Goal: Task Accomplishment & Management: Complete application form

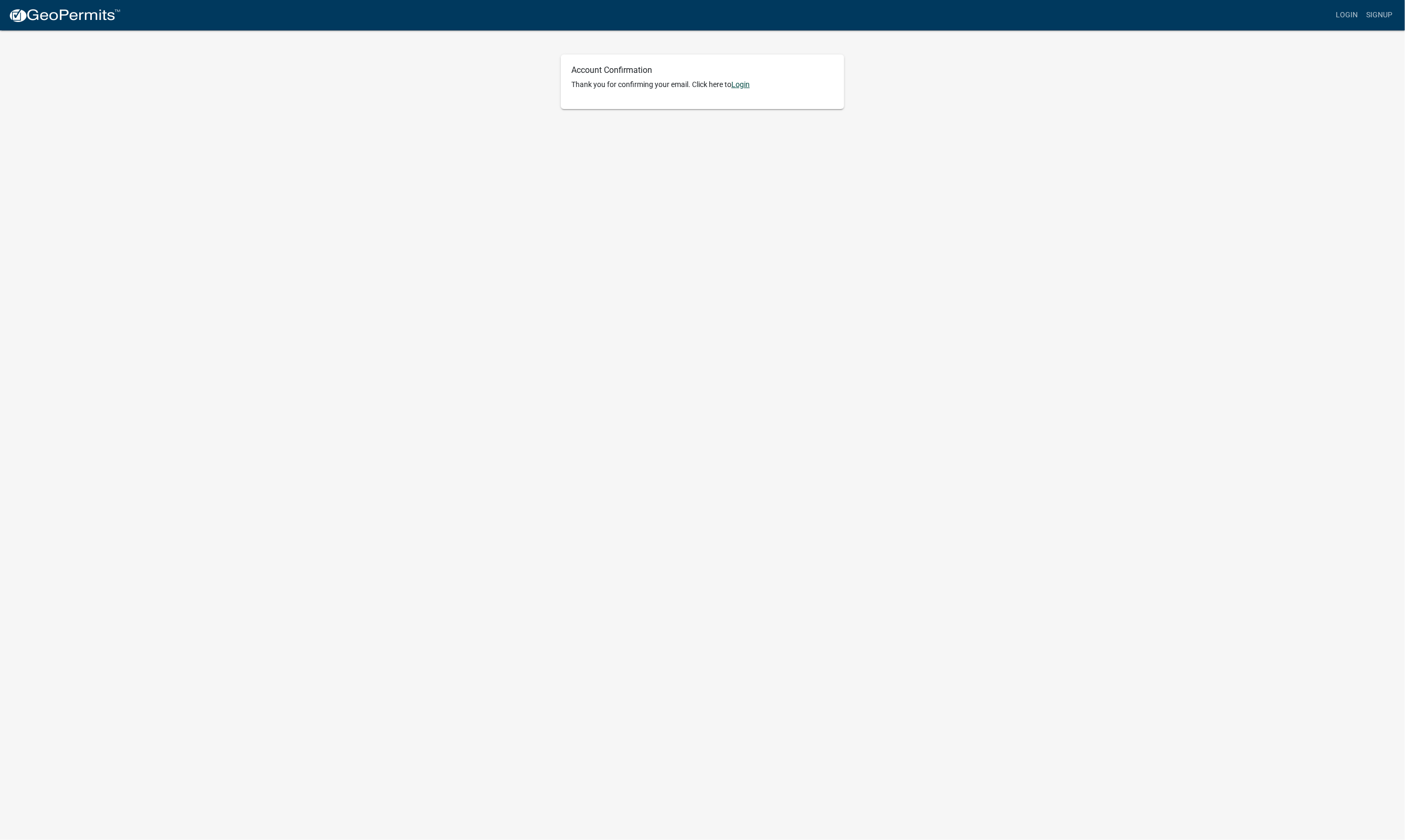
click at [747, 85] on link "Login" at bounding box center [740, 85] width 18 height 9
click at [669, 114] on input "Username" at bounding box center [702, 112] width 163 height 22
click at [665, 107] on input "Username" at bounding box center [702, 112] width 163 height 22
type input "john@shankconstructors.com"
click at [741, 214] on button "SIGN IN" at bounding box center [762, 224] width 43 height 19
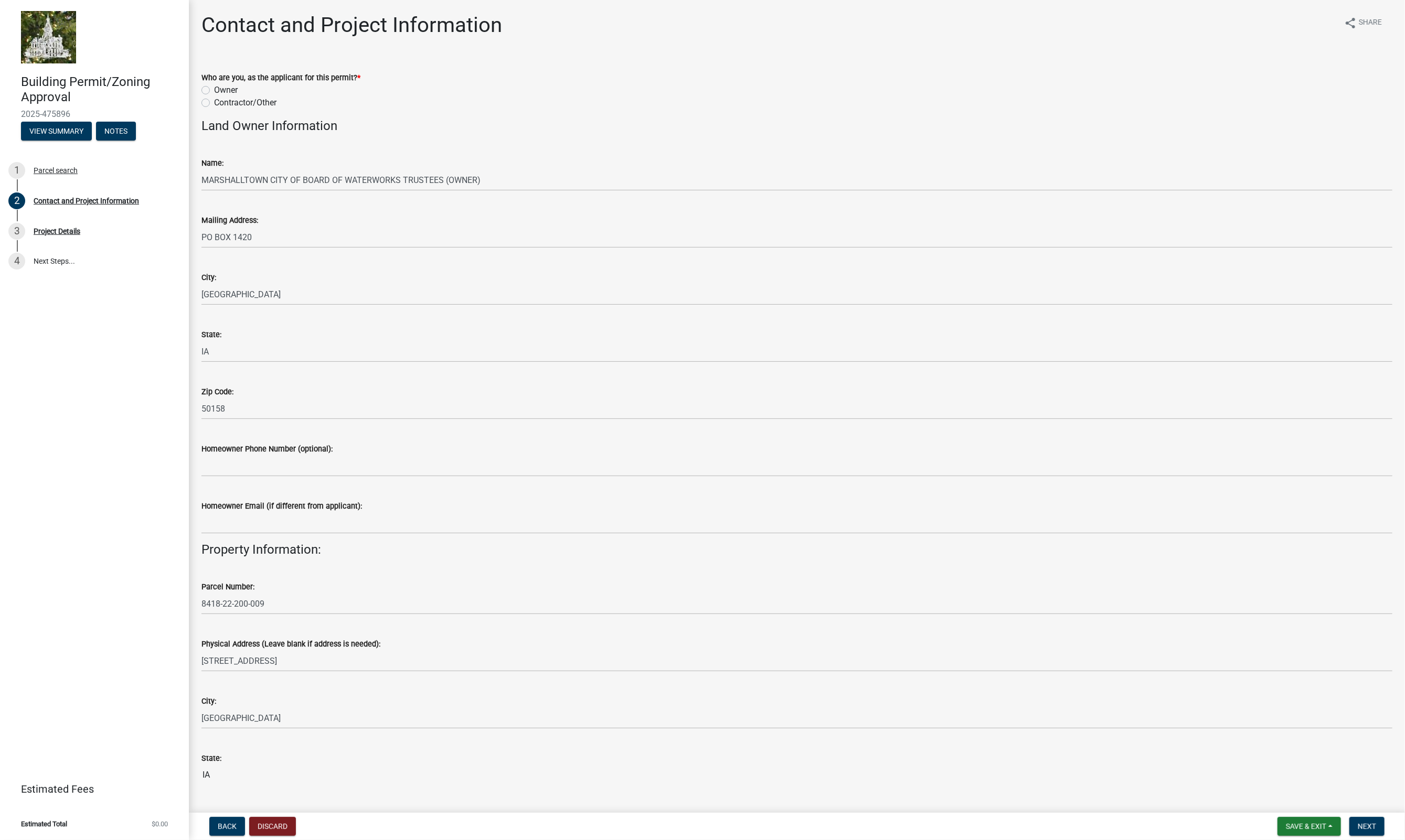
click at [214, 102] on label "Contractor/Other" at bounding box center [246, 103] width 63 height 12
click at [214, 102] on input "Contractor/Other" at bounding box center [218, 100] width 7 height 7
radio input "true"
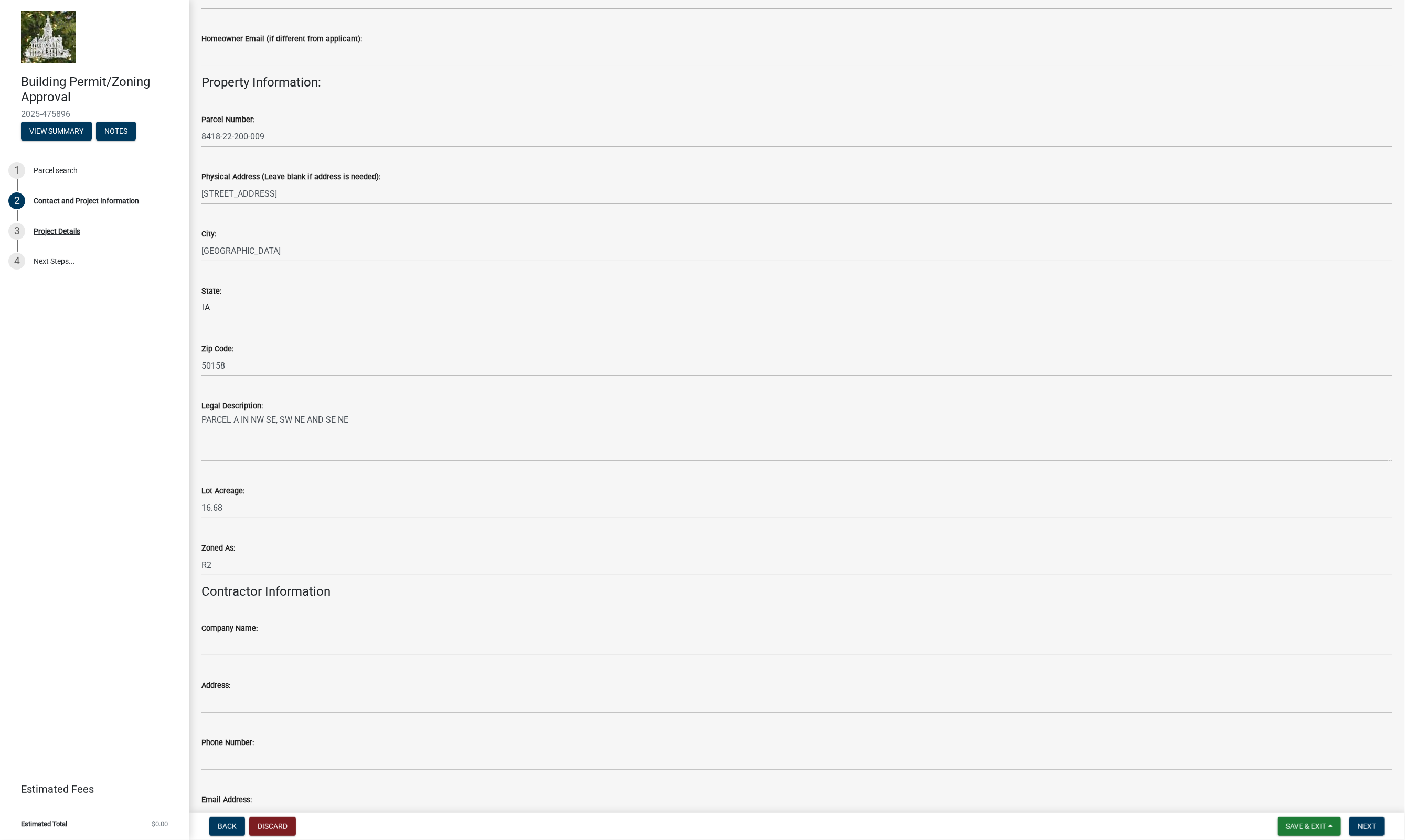
scroll to position [535, 0]
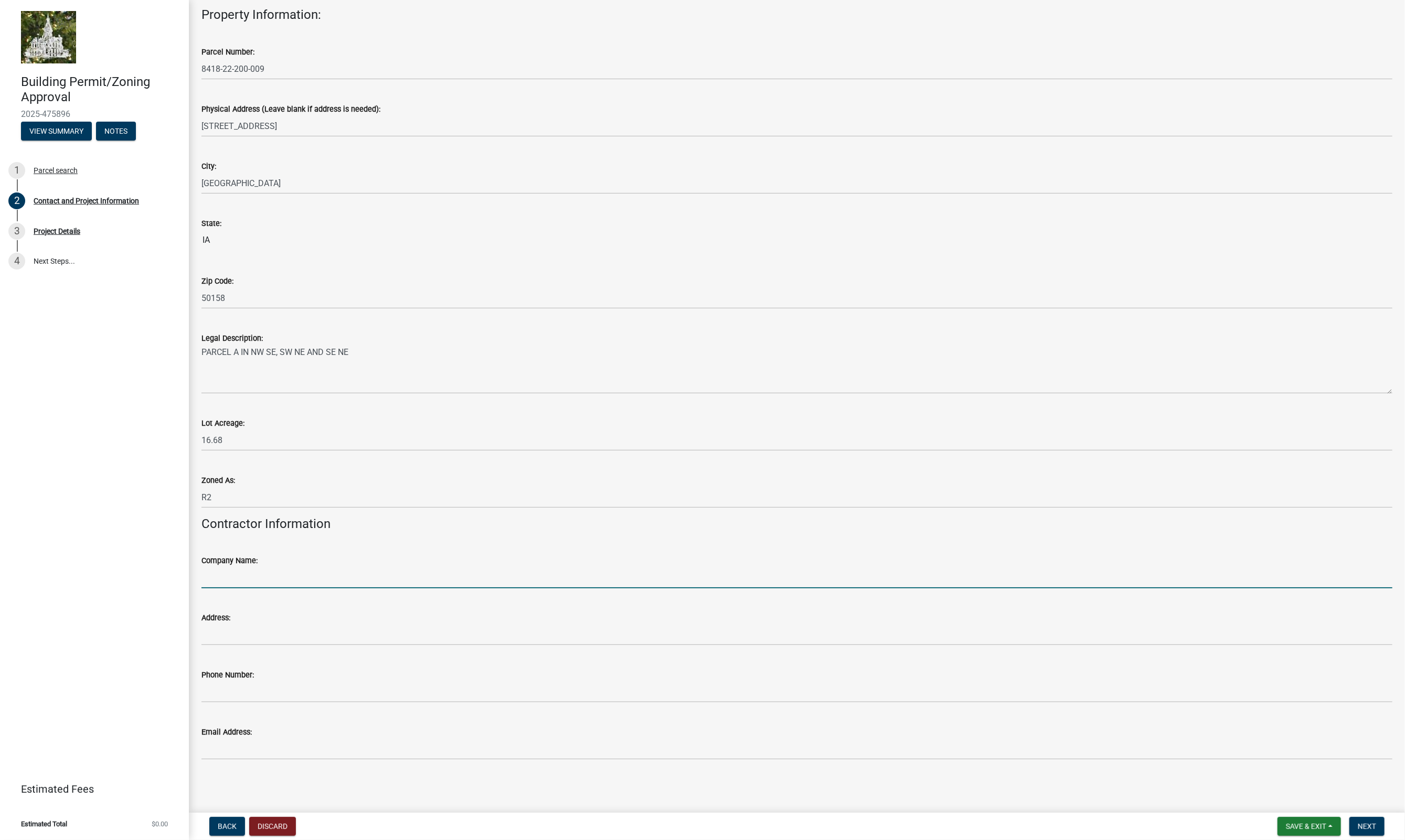
click at [226, 576] on input "Company Name:" at bounding box center [797, 578] width 1191 height 22
type input "Shank Constructors, Inc."
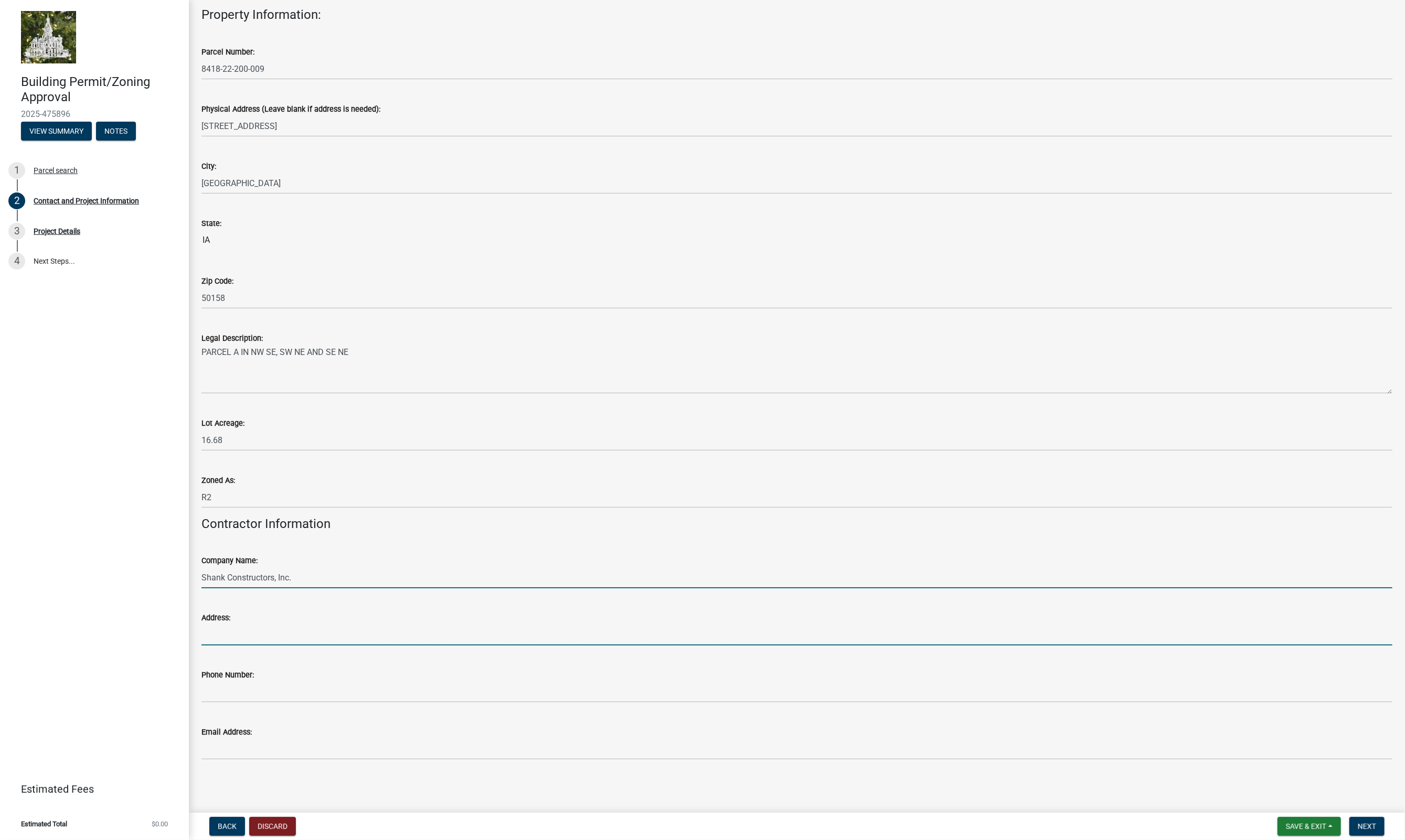
type input "[STREET_ADDRESS]"
type input "7634884004"
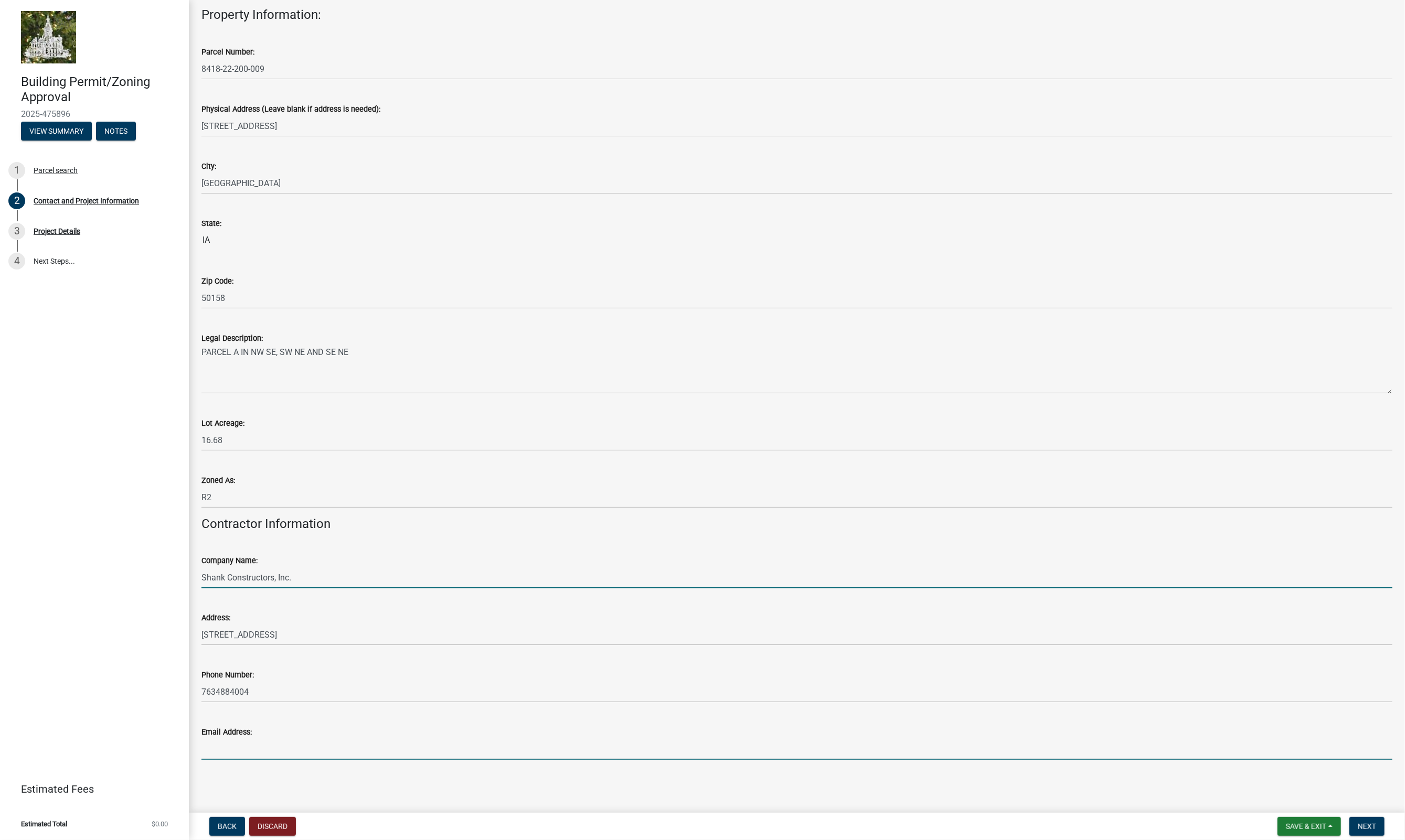
type input "[PERSON_NAME][EMAIL_ADDRESS][DOMAIN_NAME]"
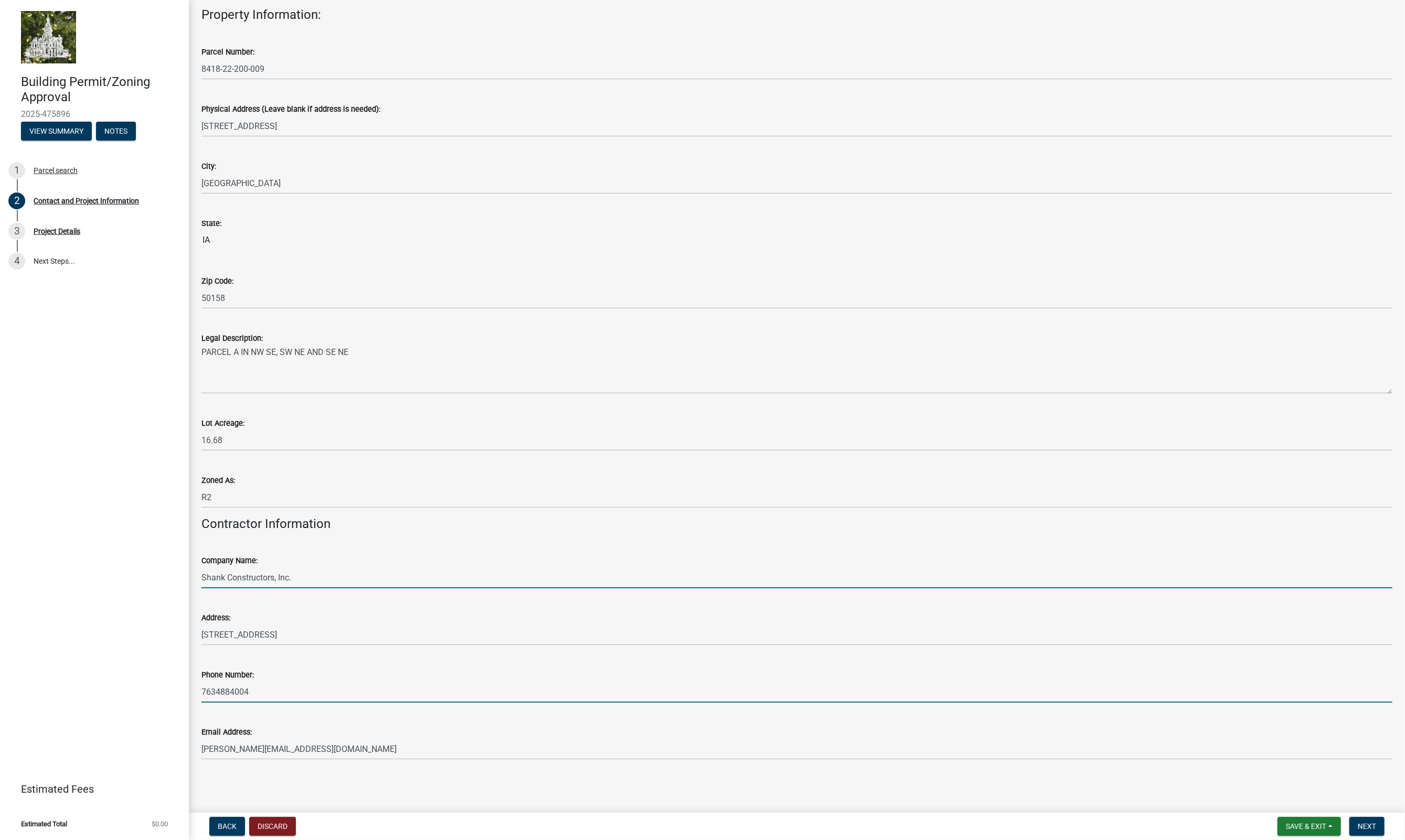
click at [279, 685] on input "7634884004" at bounding box center [797, 692] width 1191 height 22
drag, startPoint x: 278, startPoint y: 686, endPoint x: 218, endPoint y: 681, distance: 60.2
click at [218, 681] on input "7634884004" at bounding box center [797, 692] width 1191 height 22
type input "7634248300"
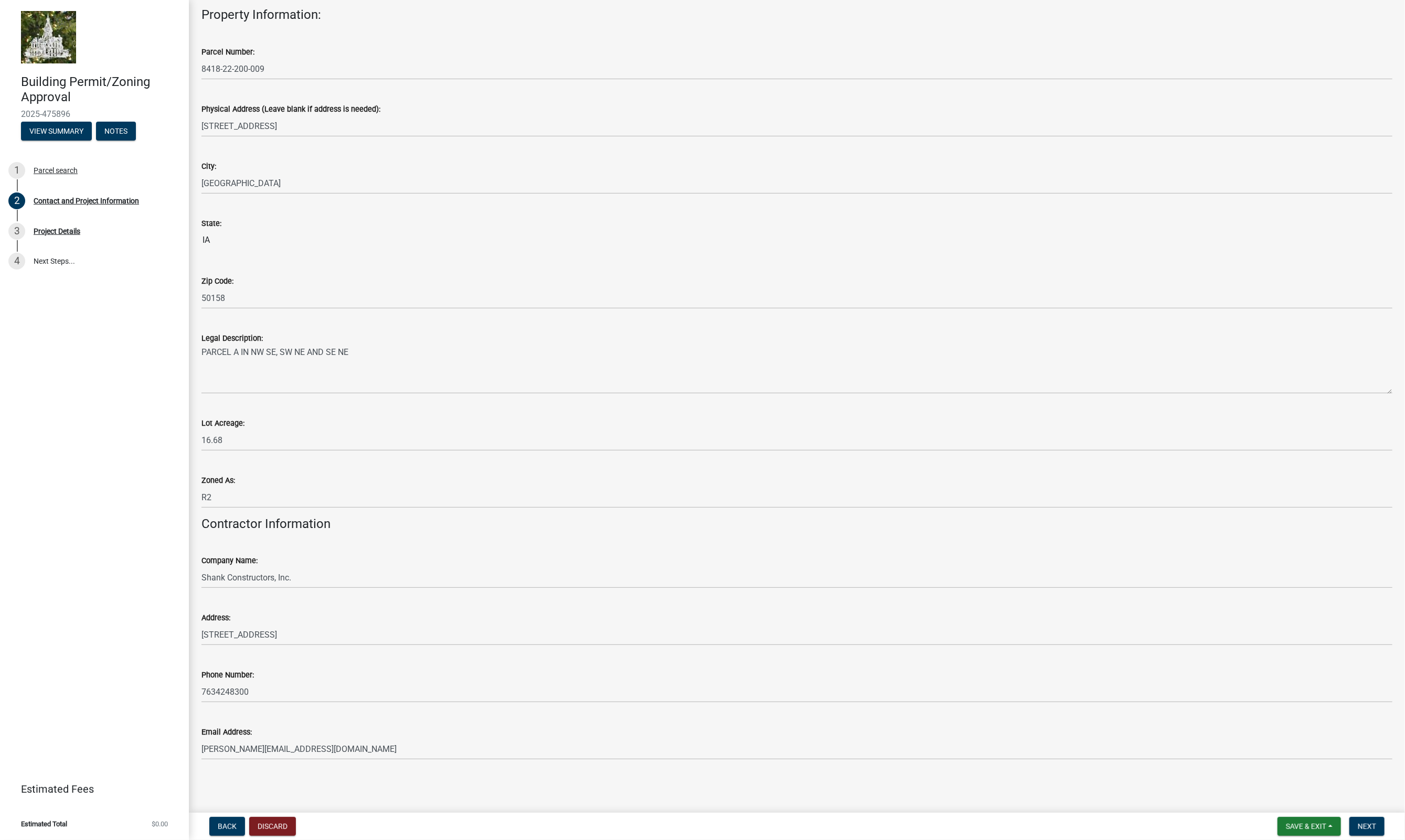
click at [86, 593] on div "Building Permit/Zoning Approval 2025-475896 2025-475896 View Summary Notes 1 Pa…" at bounding box center [94, 420] width 189 height 840
click at [1368, 830] on button "Next" at bounding box center [1367, 827] width 35 height 19
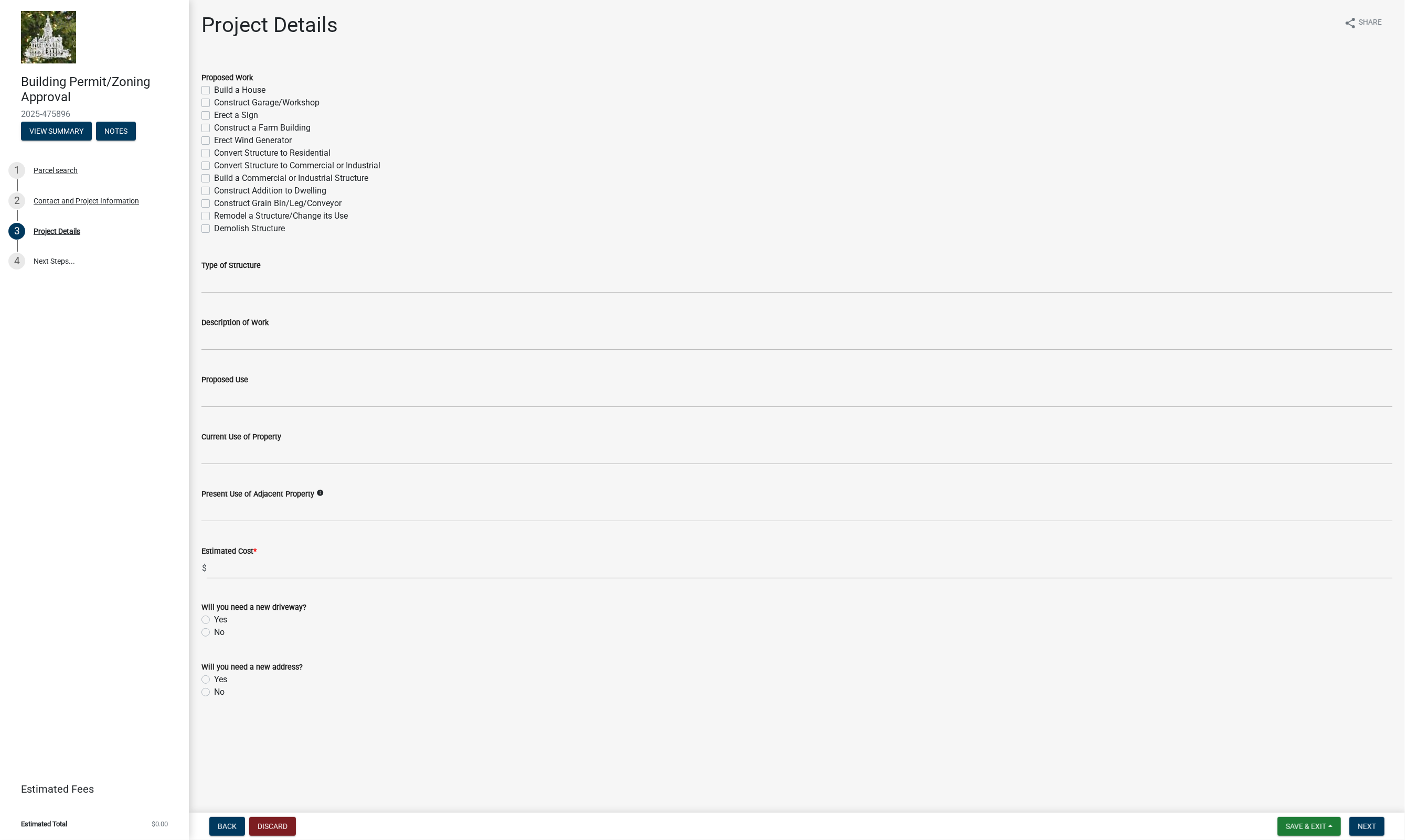
click at [214, 177] on label "Build a Commercial or Industrial Structure" at bounding box center [291, 178] width 154 height 12
click at [214, 177] on input "Build a Commercial or Industrial Structure" at bounding box center [218, 175] width 7 height 7
checkbox input "true"
checkbox input "false"
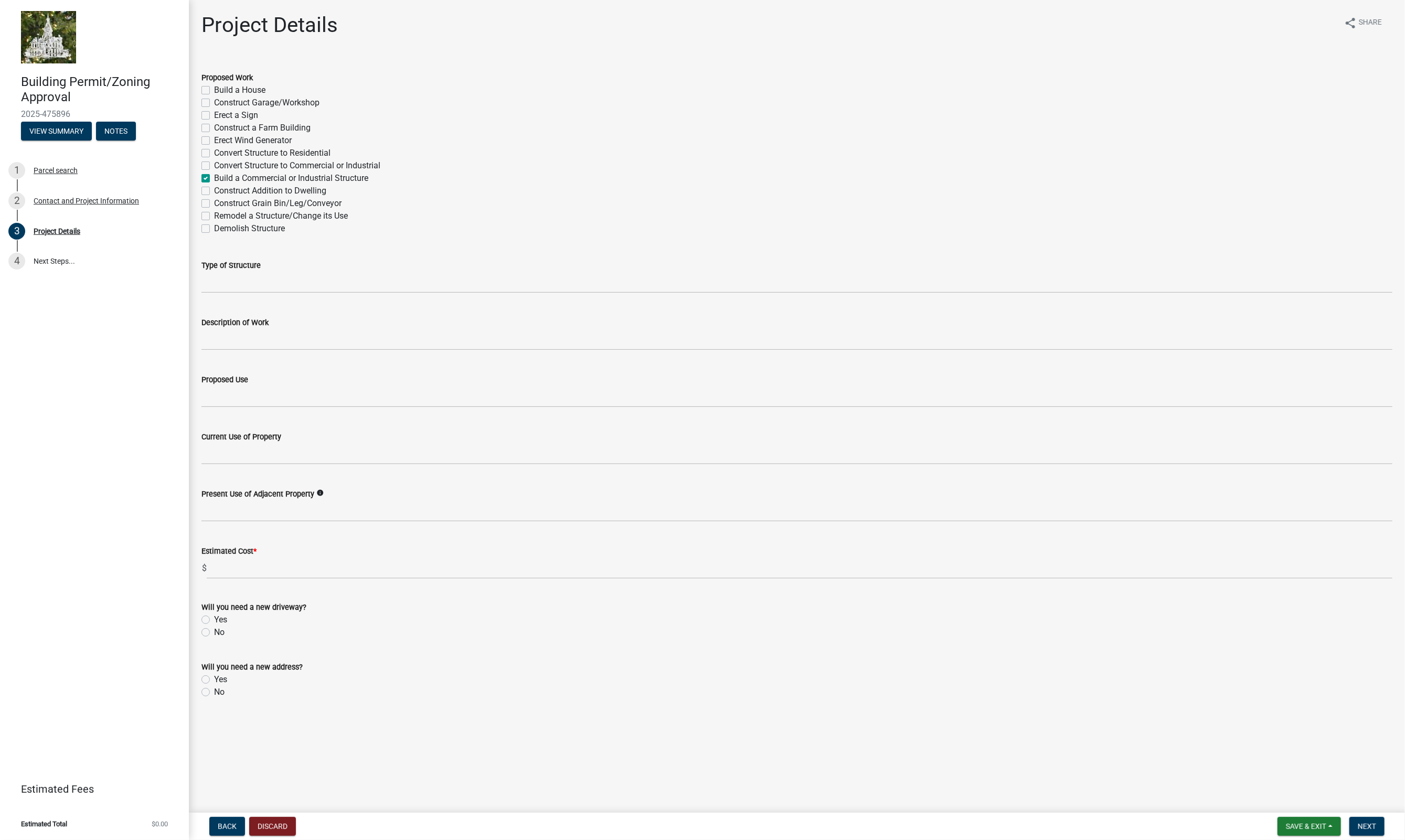
checkbox input "false"
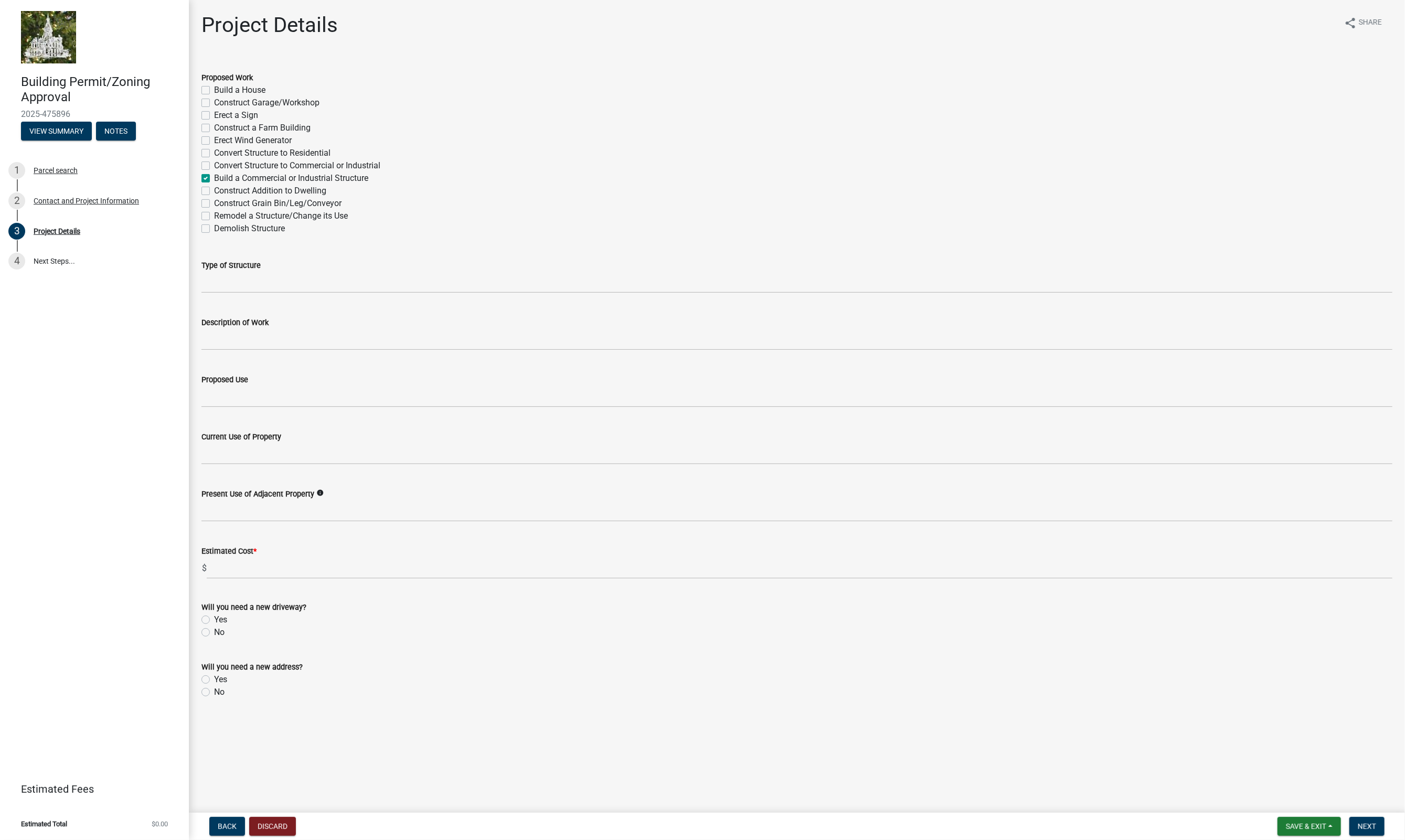
checkbox input "true"
checkbox input "false"
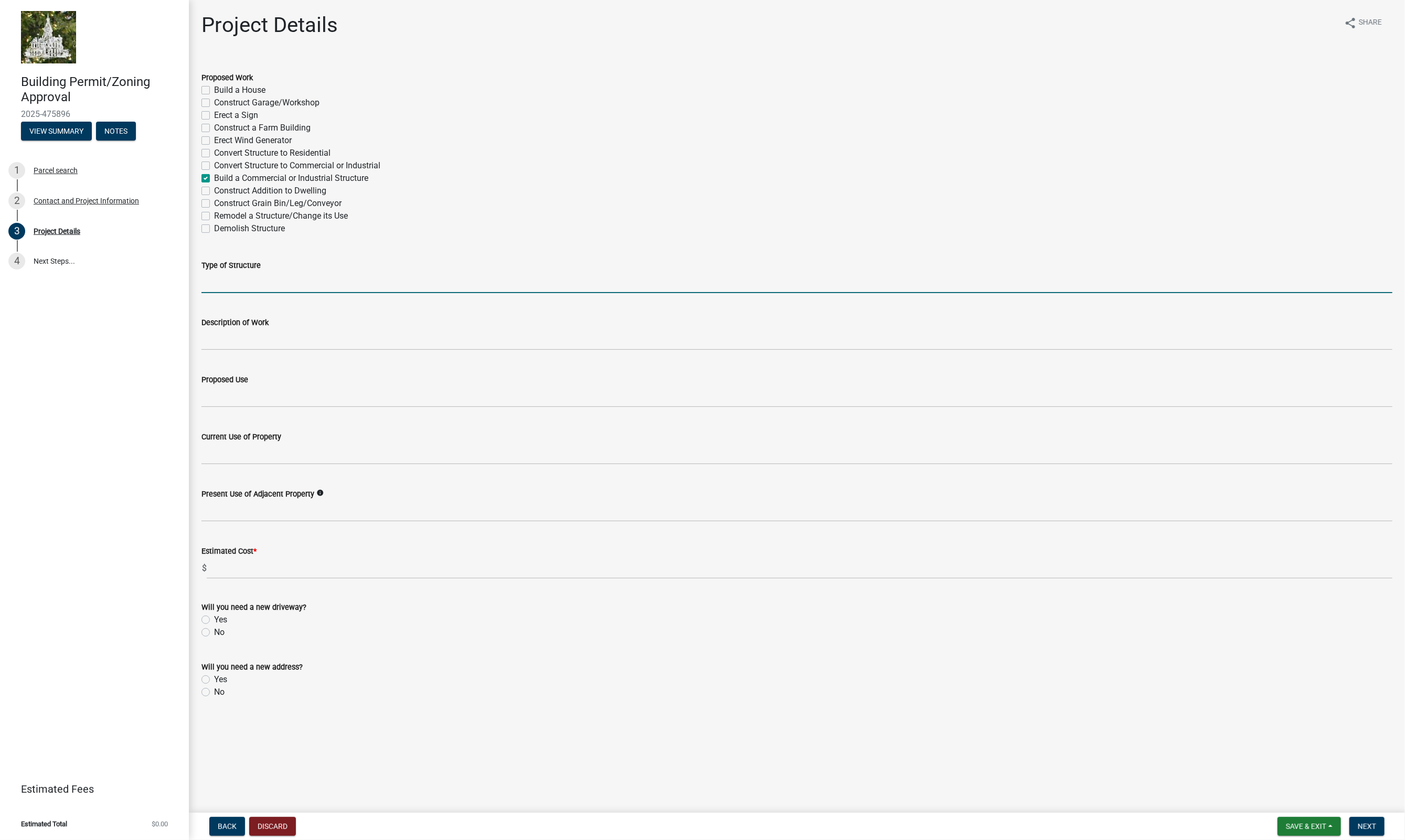
click at [217, 288] on input "Type of Structure" at bounding box center [797, 282] width 1191 height 22
type input "Water Treatment Plant"
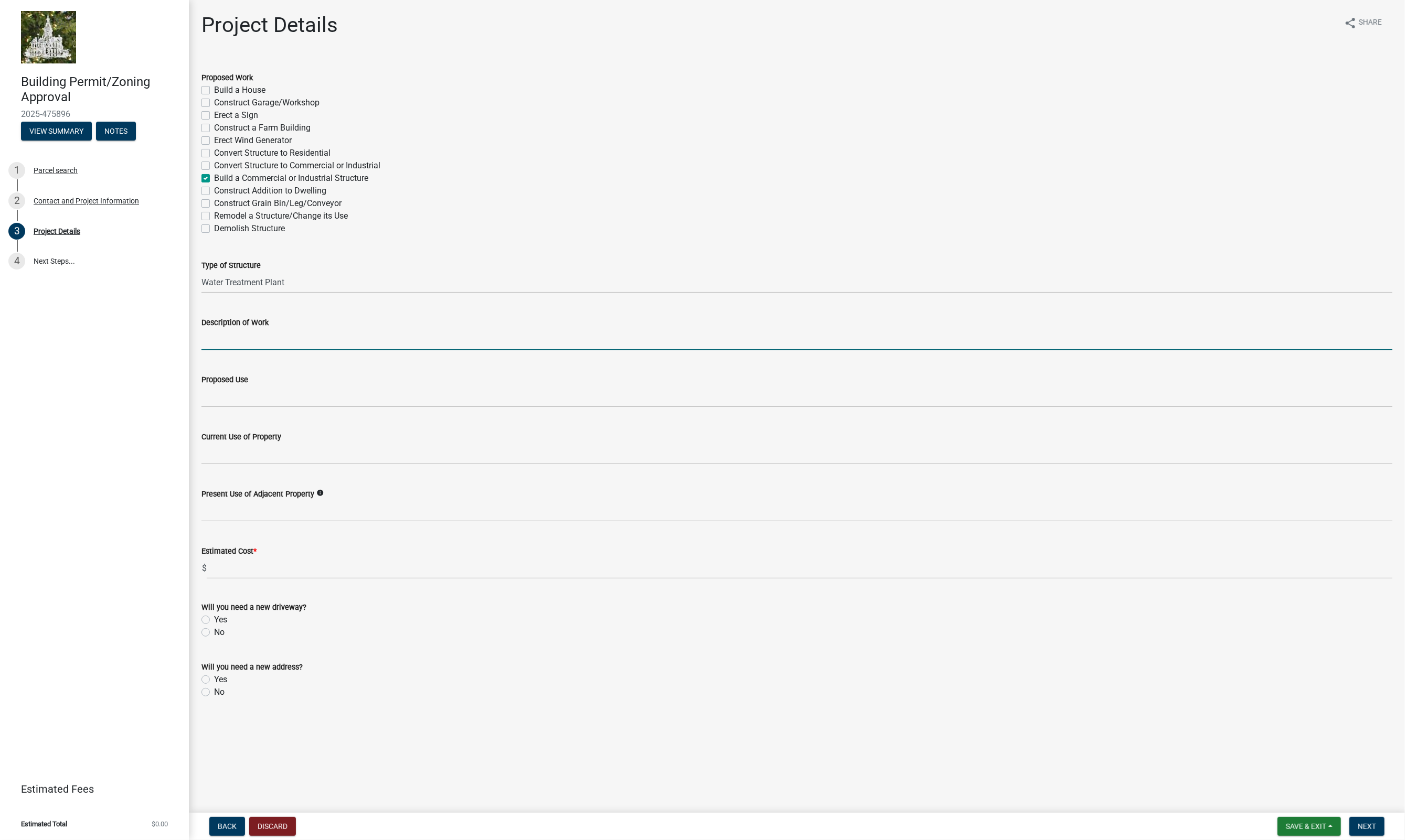
type input "C"
type input "Building and Sitework to construct 3 treatment buildings"
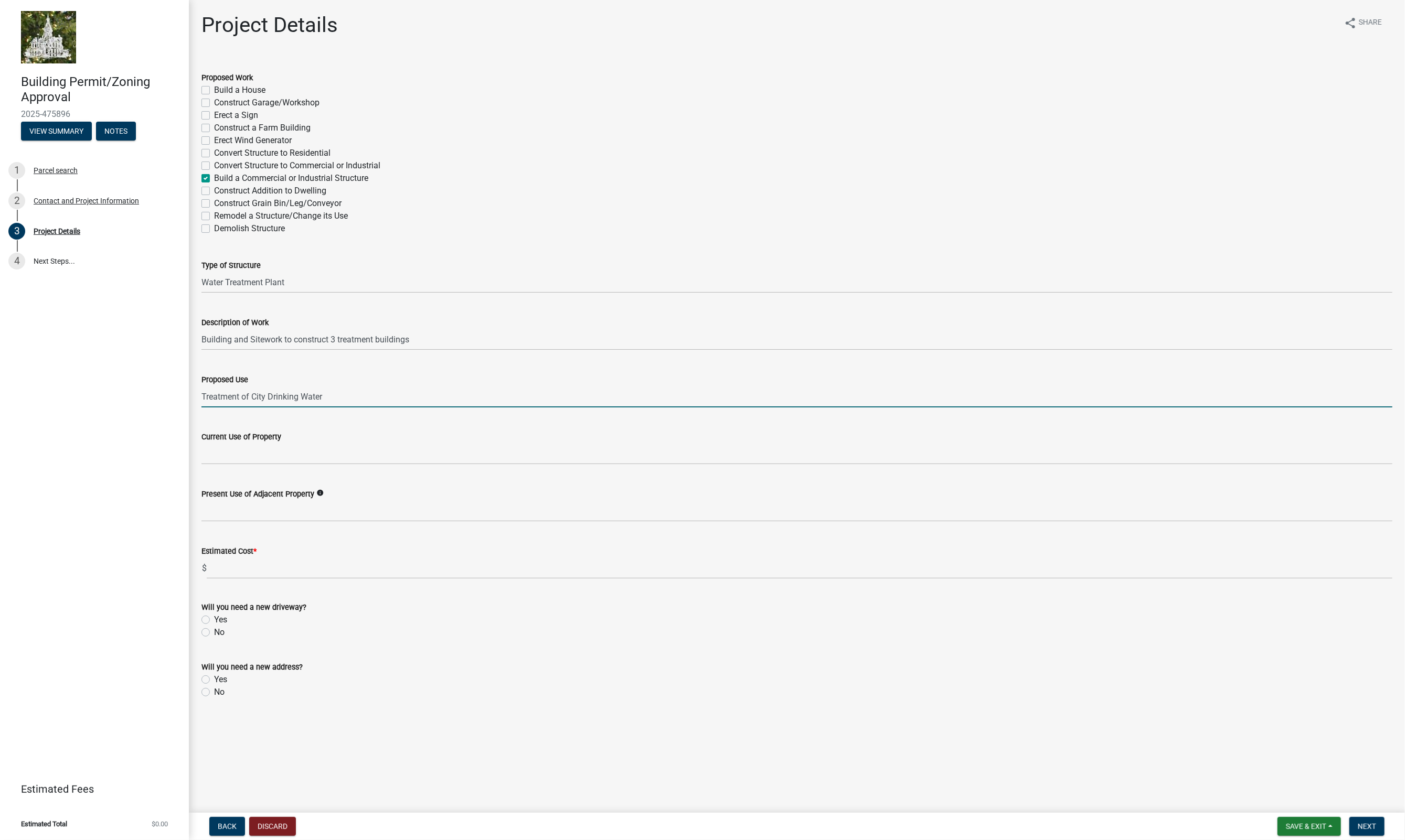
type input "Treatment of City Drinking Water"
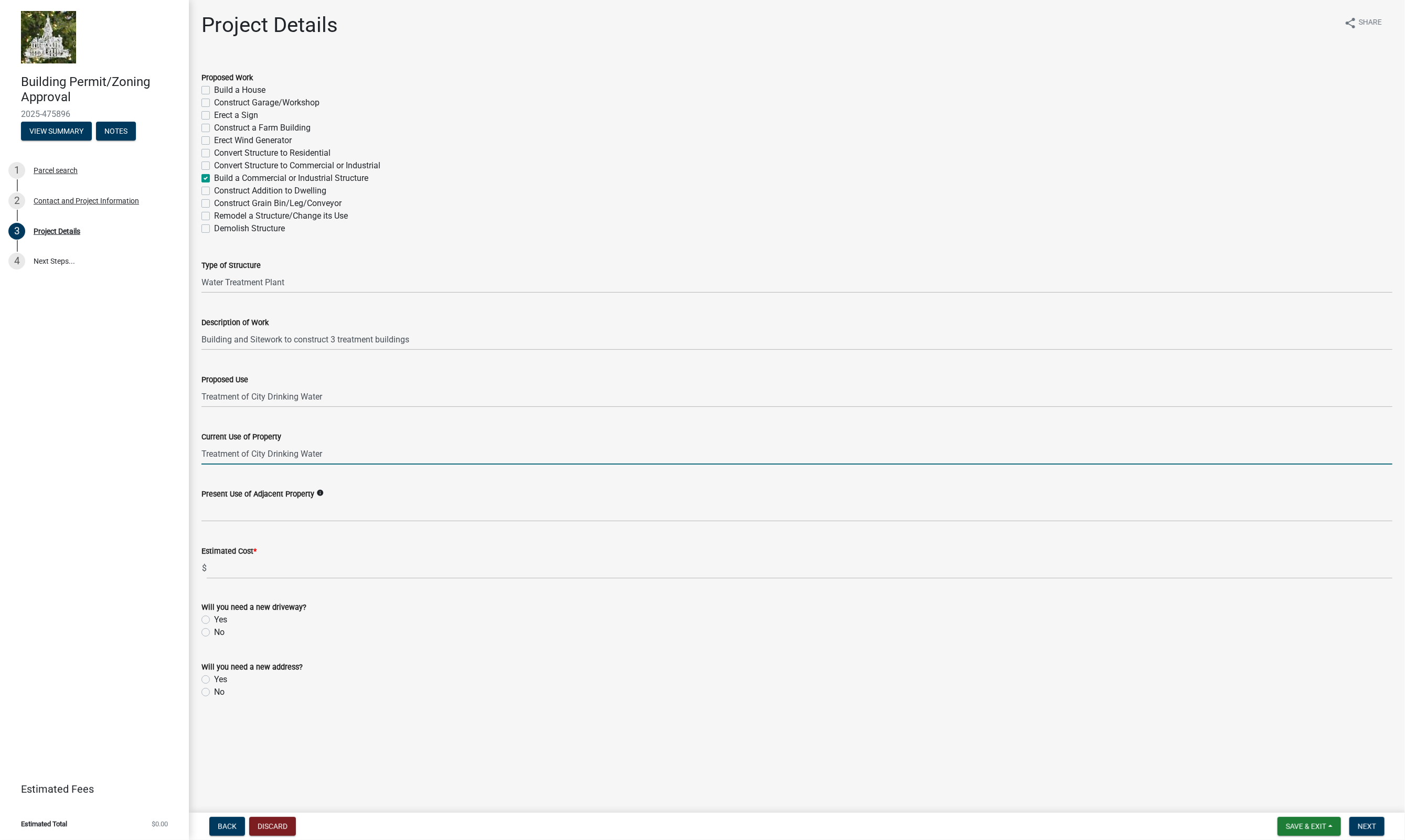
type input "Treatment of City Drinking Water"
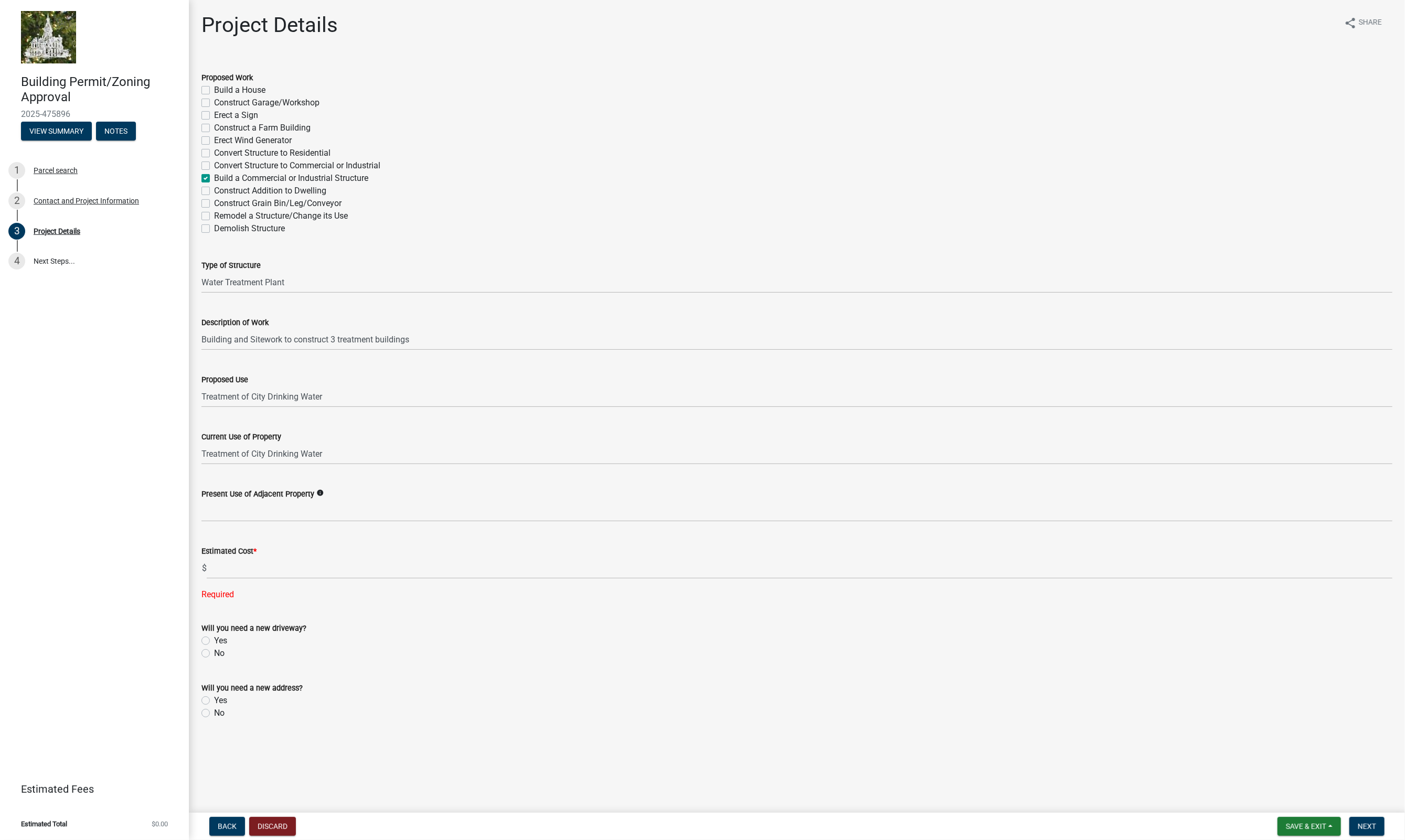
click at [214, 642] on label "Yes" at bounding box center [221, 640] width 13 height 12
click at [214, 641] on input "Yes" at bounding box center [218, 638] width 7 height 7
radio input "true"
click at [214, 715] on label "No" at bounding box center [220, 713] width 10 height 12
click at [214, 714] on input "No" at bounding box center [218, 710] width 7 height 7
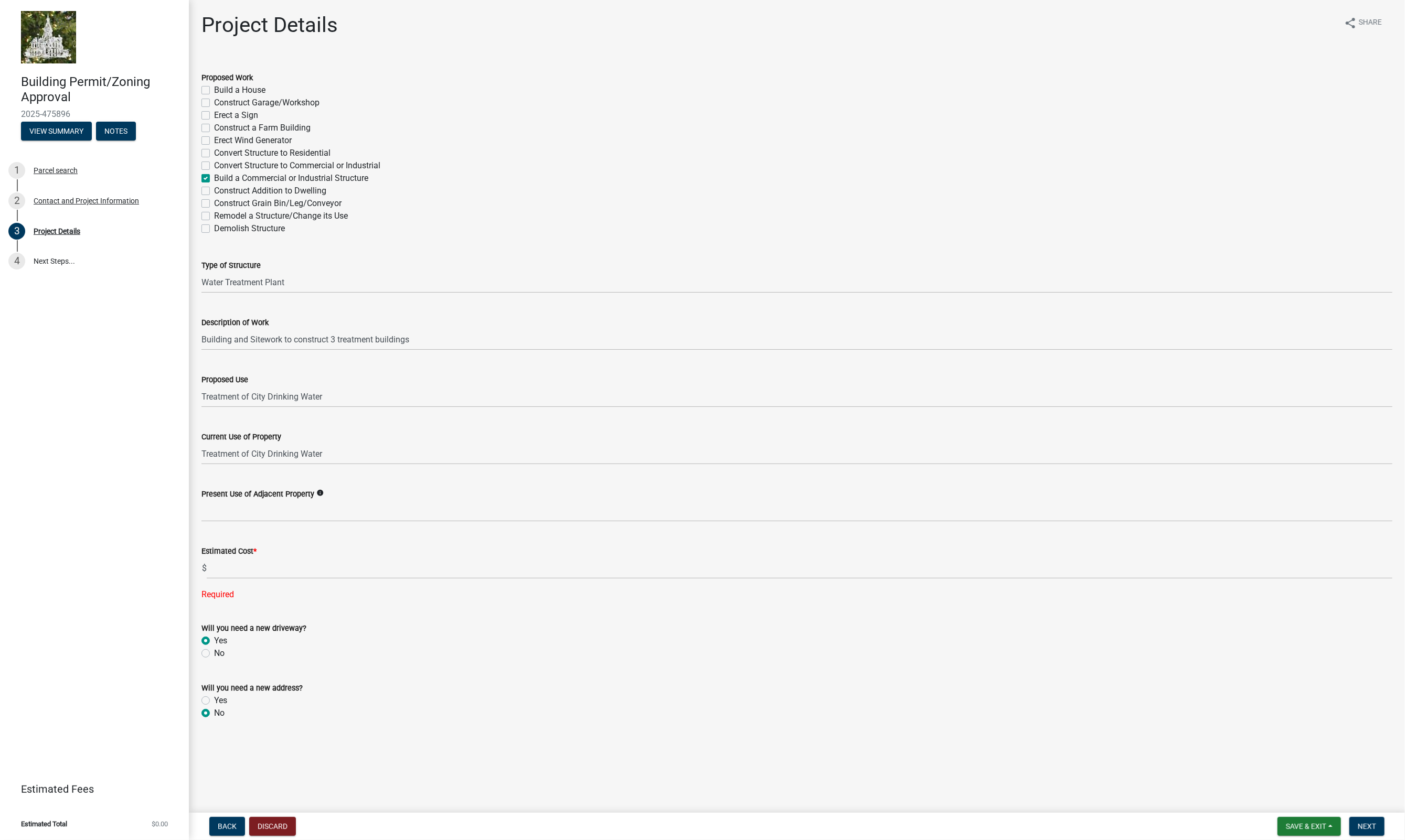
radio input "true"
click at [372, 793] on main "Project Details share Share Proposed Work Build a House Construct Garage/Worksh…" at bounding box center [797, 404] width 1216 height 809
click at [236, 572] on input "text" at bounding box center [799, 568] width 1185 height 22
type input "29821700"
click at [1374, 827] on span "Next" at bounding box center [1367, 827] width 18 height 9
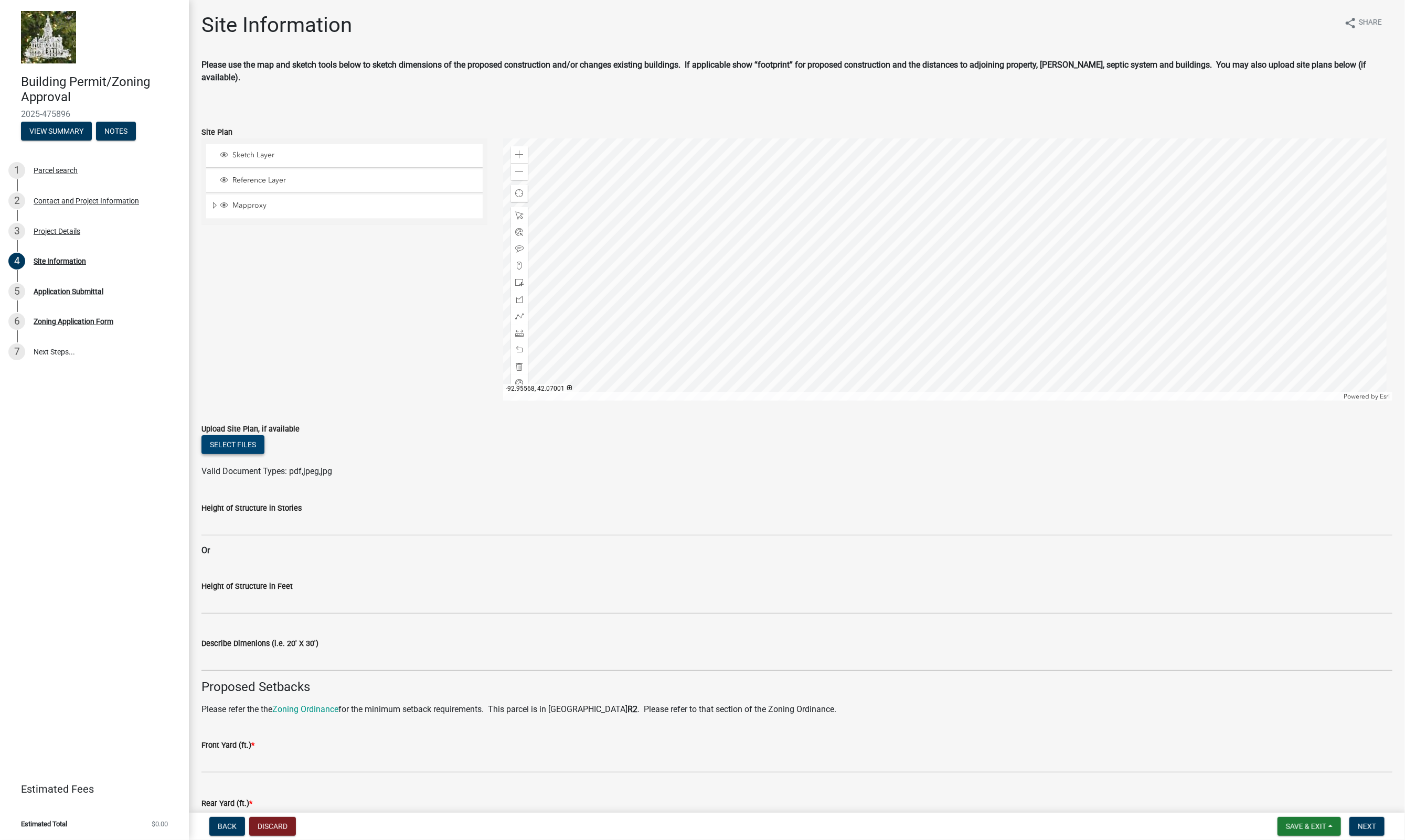
click at [241, 436] on button "Select files" at bounding box center [233, 445] width 63 height 19
click at [239, 436] on button "Select files" at bounding box center [233, 445] width 63 height 19
click at [241, 437] on button "Select files" at bounding box center [233, 445] width 63 height 19
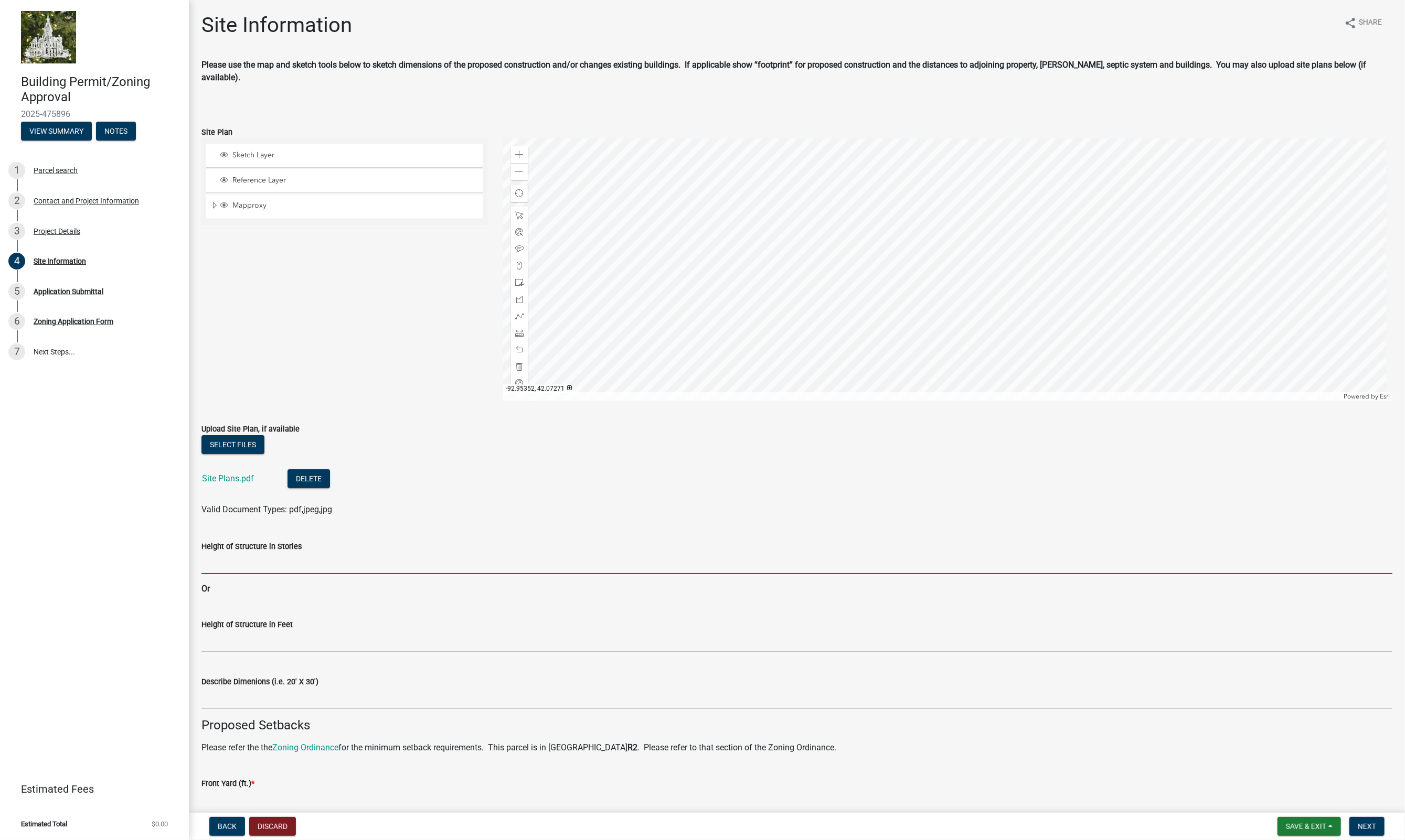
click at [275, 554] on input "Height of Structure in Stories" at bounding box center [797, 563] width 1191 height 22
type input "1"
click at [255, 634] on input "Height of Structure in Feet" at bounding box center [797, 641] width 1191 height 22
type input "38'"
click at [229, 689] on input "Describe Dimenions (i.e. 20' X 30')" at bounding box center [797, 699] width 1191 height 22
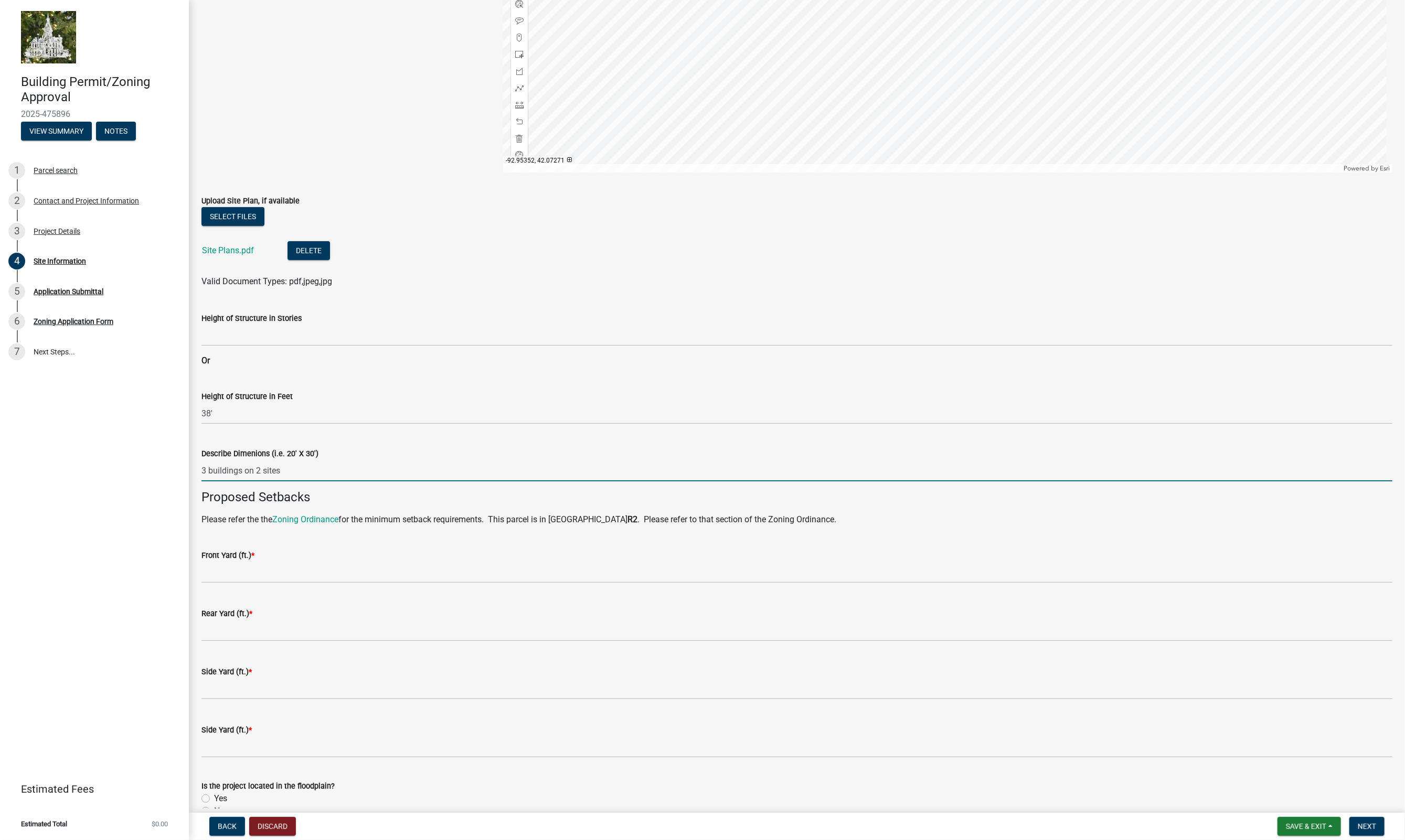
scroll to position [262, 0]
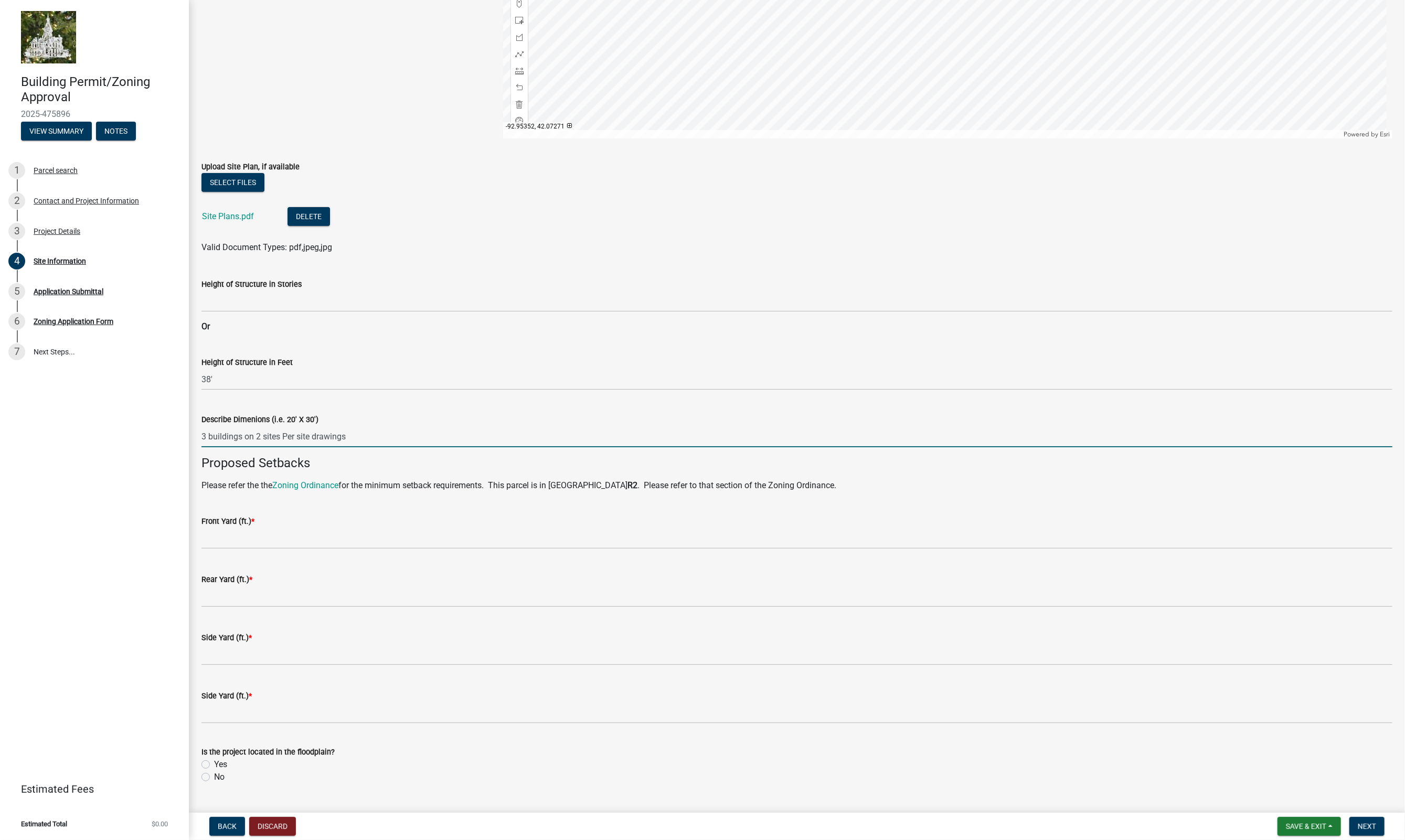
type input "3 buildings on 2 sites Per site drawings"
click at [284, 527] on input "text" at bounding box center [797, 538] width 1191 height 22
type input "130"
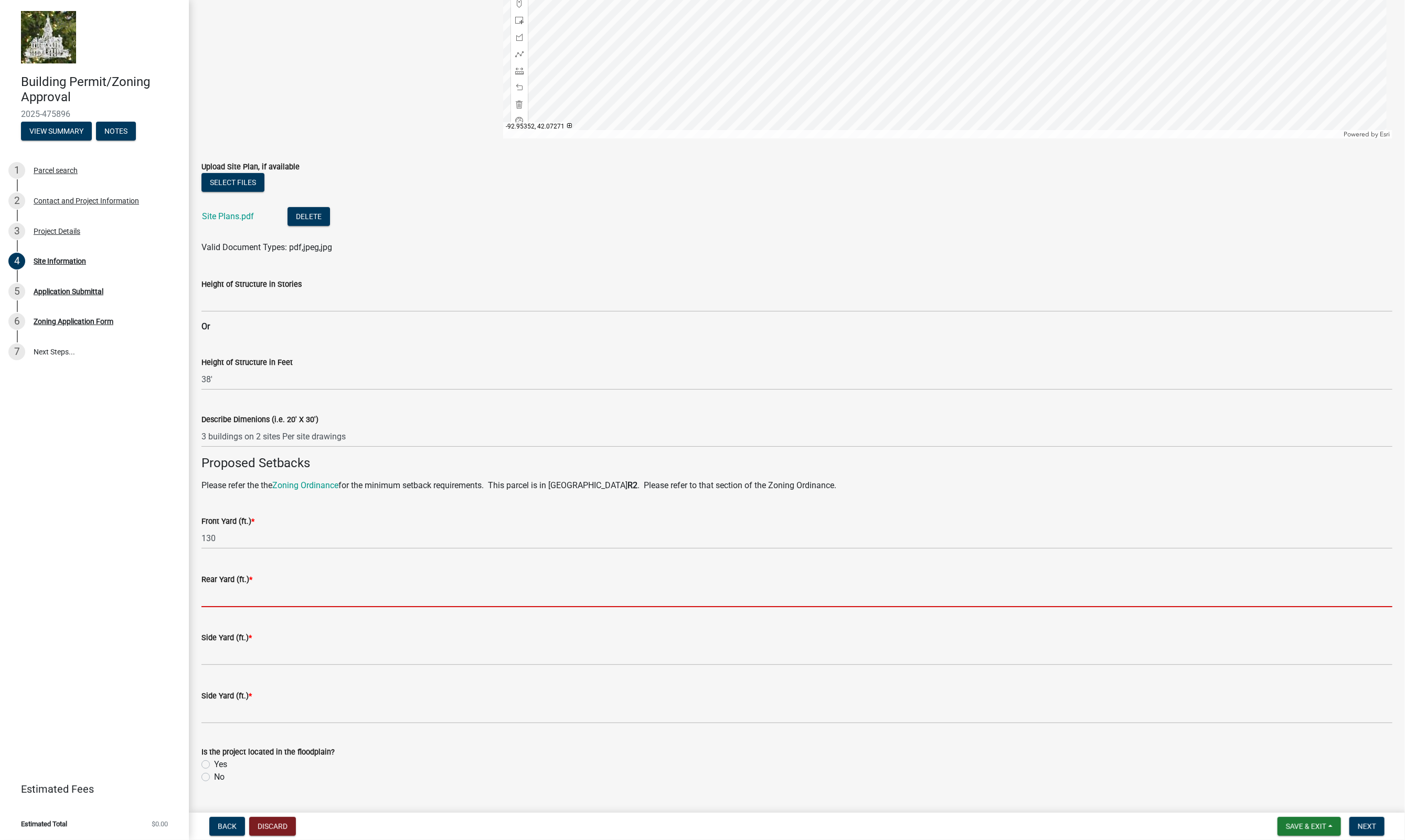
click at [264, 586] on input "text" at bounding box center [797, 596] width 1191 height 22
type input "100"
click at [255, 644] on input "text" at bounding box center [797, 654] width 1191 height 22
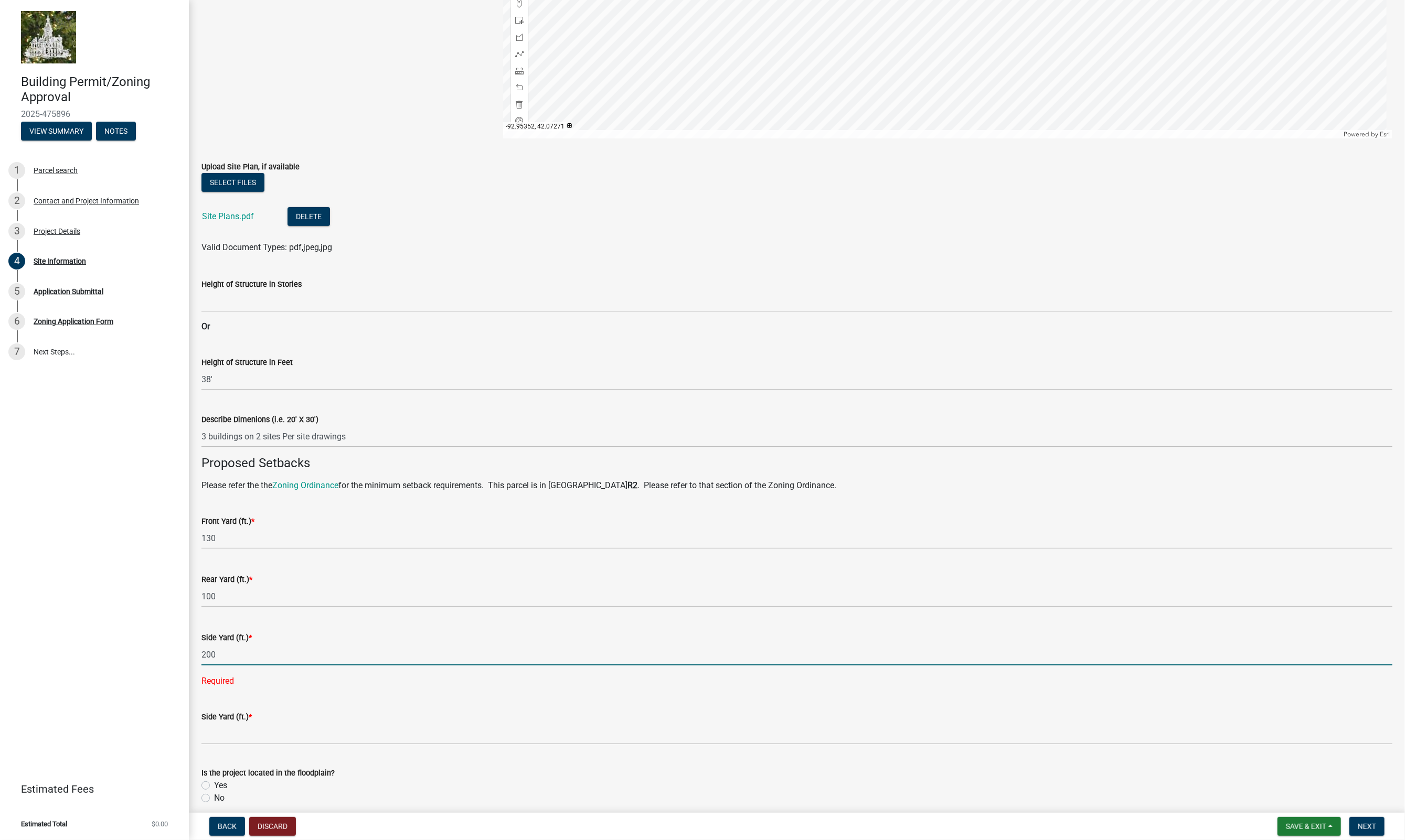
type input "200"
click at [239, 725] on wm-data-entity-input-list "Please use the map and sketch tools below to sketch dimensions of the proposed …" at bounding box center [797, 305] width 1191 height 1018
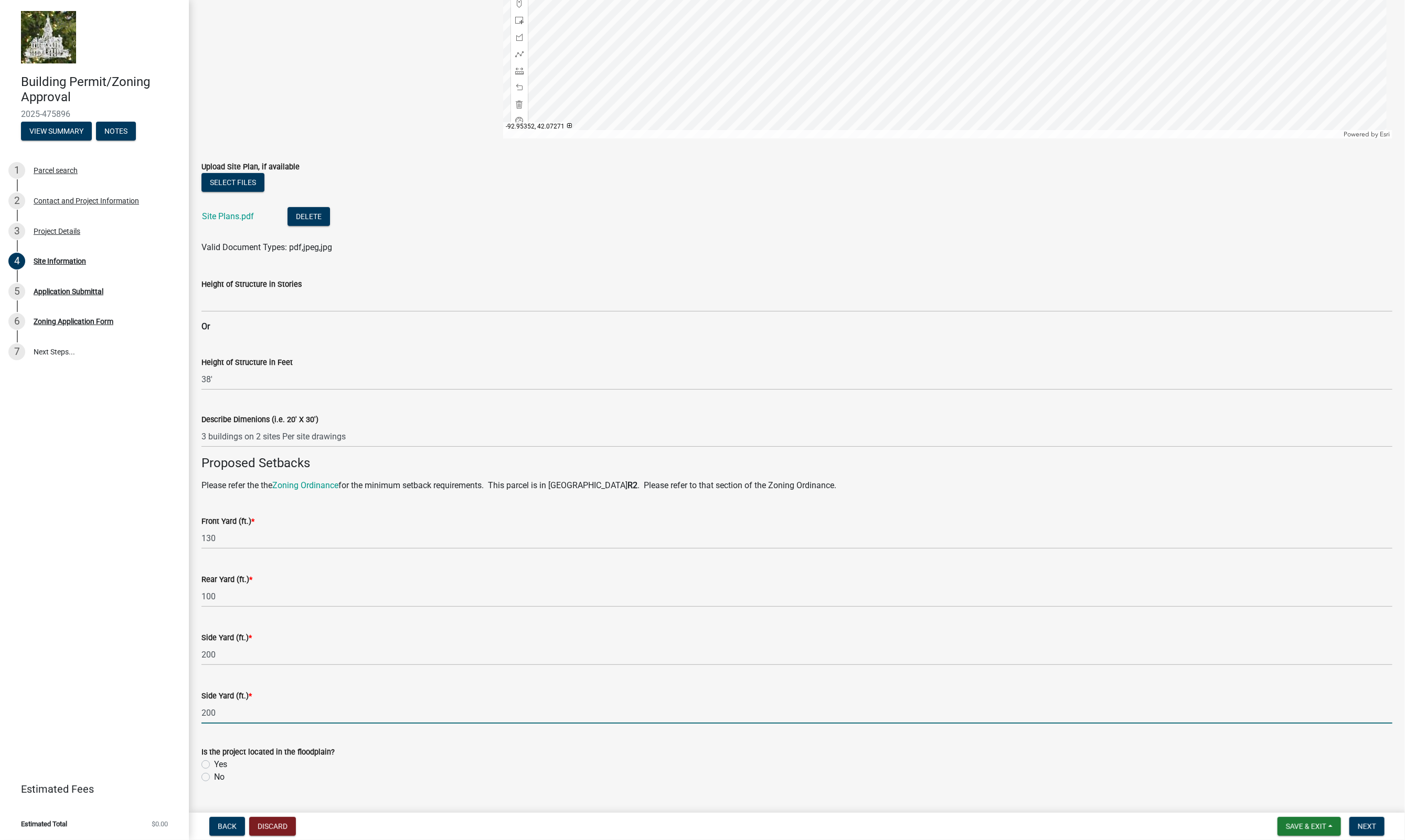
type input "200"
click at [210, 771] on div "No" at bounding box center [797, 777] width 1191 height 12
click at [214, 771] on label "No" at bounding box center [220, 777] width 10 height 12
click at [214, 771] on input "No" at bounding box center [218, 775] width 7 height 7
radio input "true"
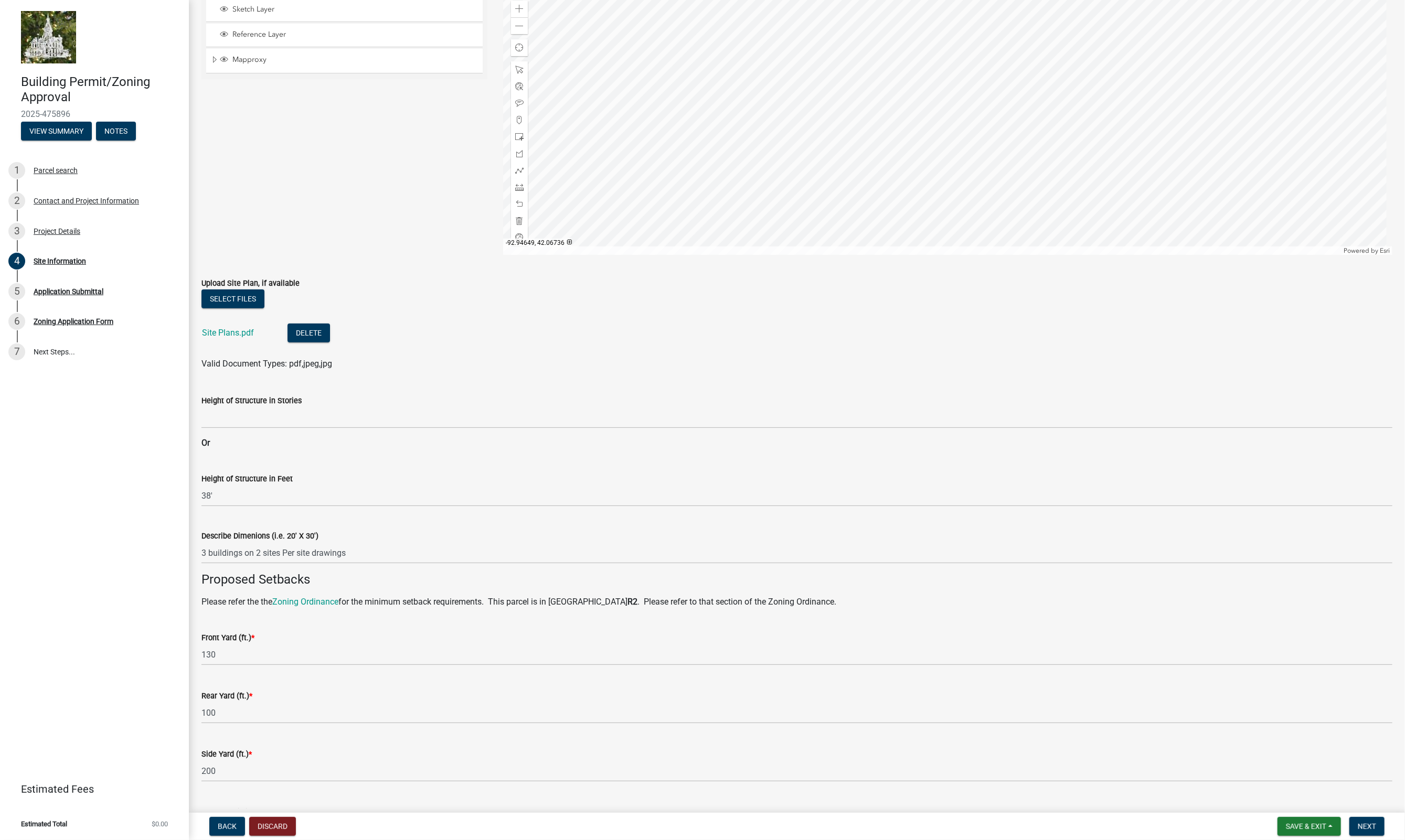
scroll to position [274, 0]
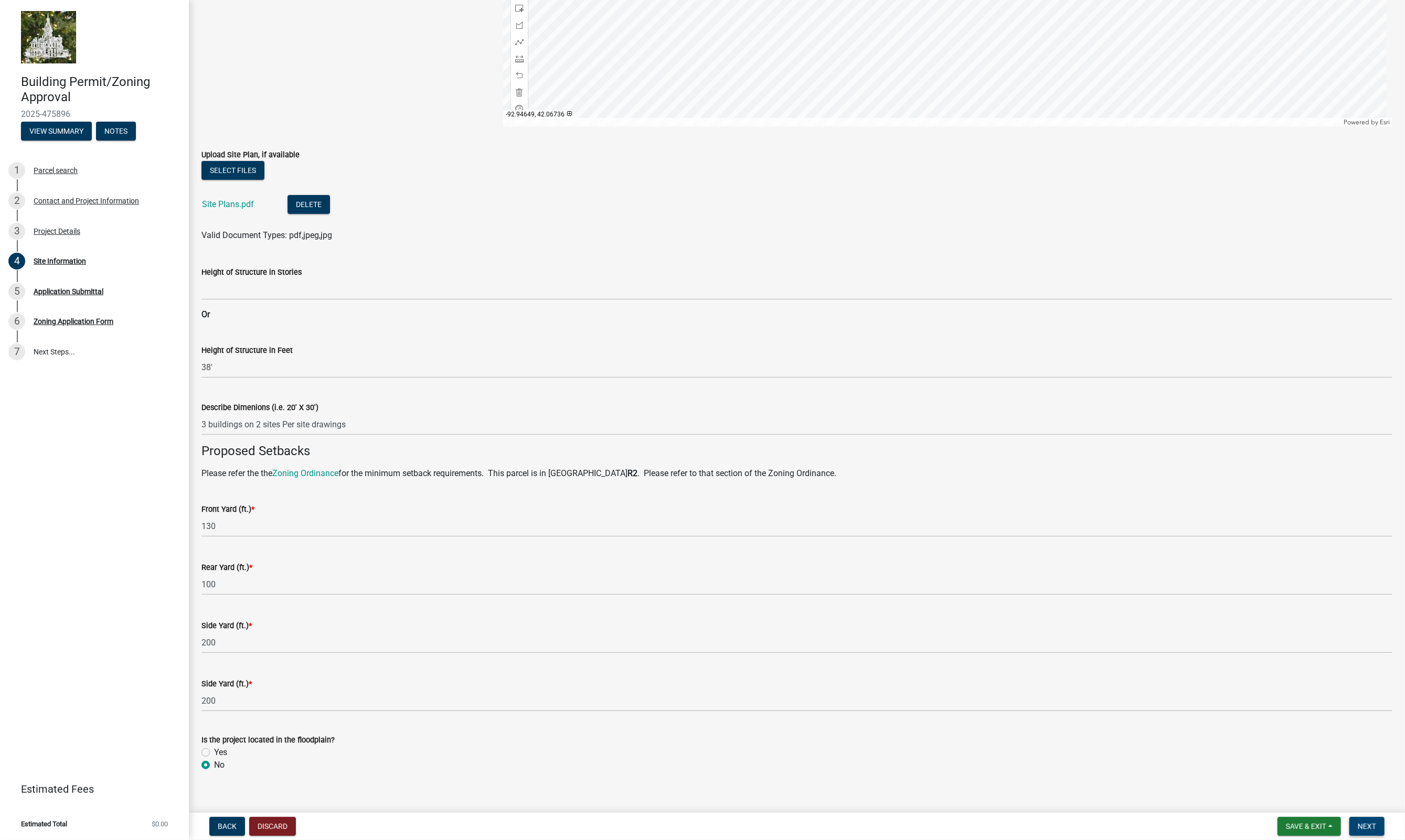
click at [1374, 826] on span "Next" at bounding box center [1367, 827] width 18 height 9
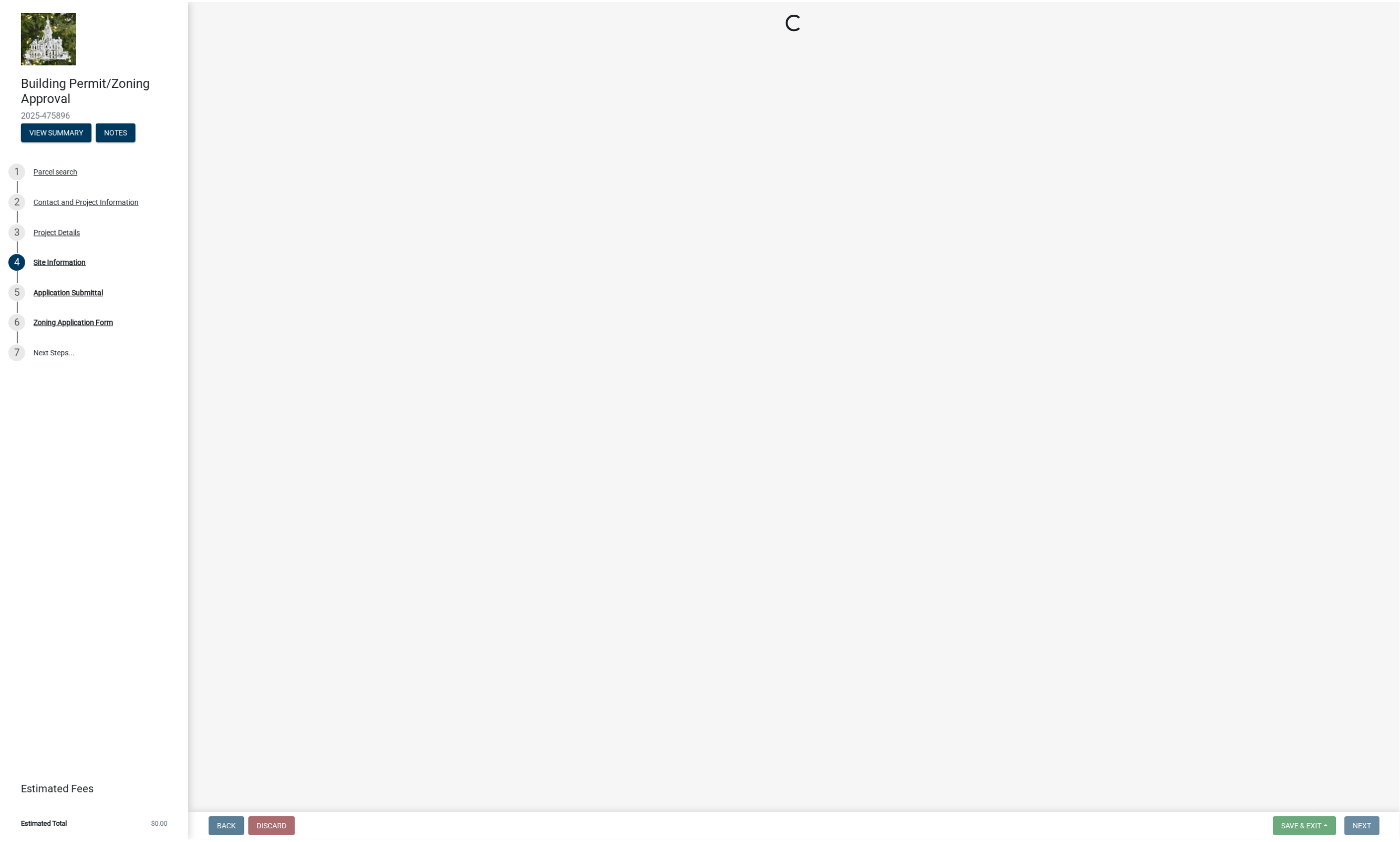
scroll to position [0, 0]
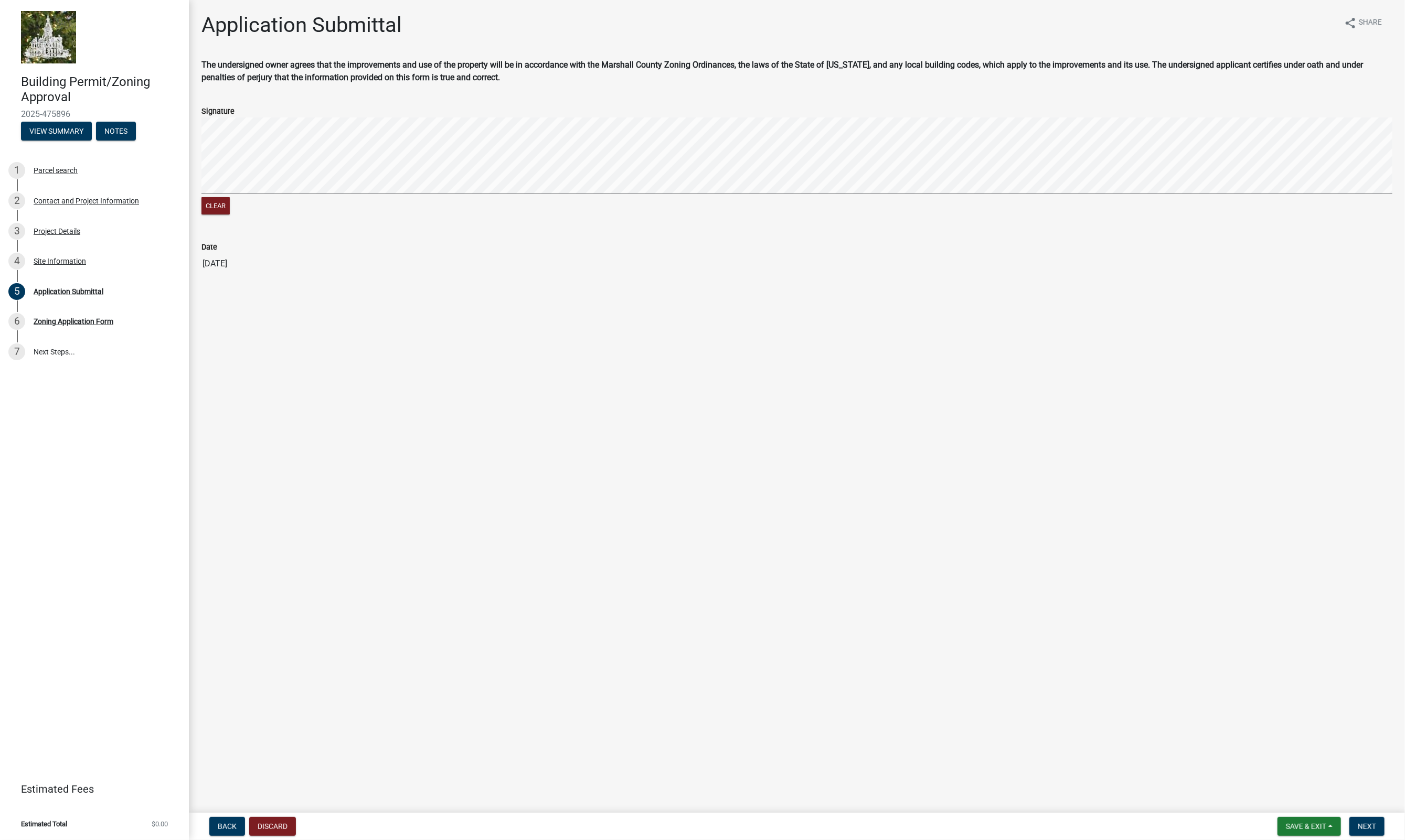
click at [197, 223] on div "Application Submittal share Share The undersigned owner agrees that the improve…" at bounding box center [797, 152] width 1206 height 280
click at [1356, 825] on button "Next" at bounding box center [1367, 827] width 35 height 19
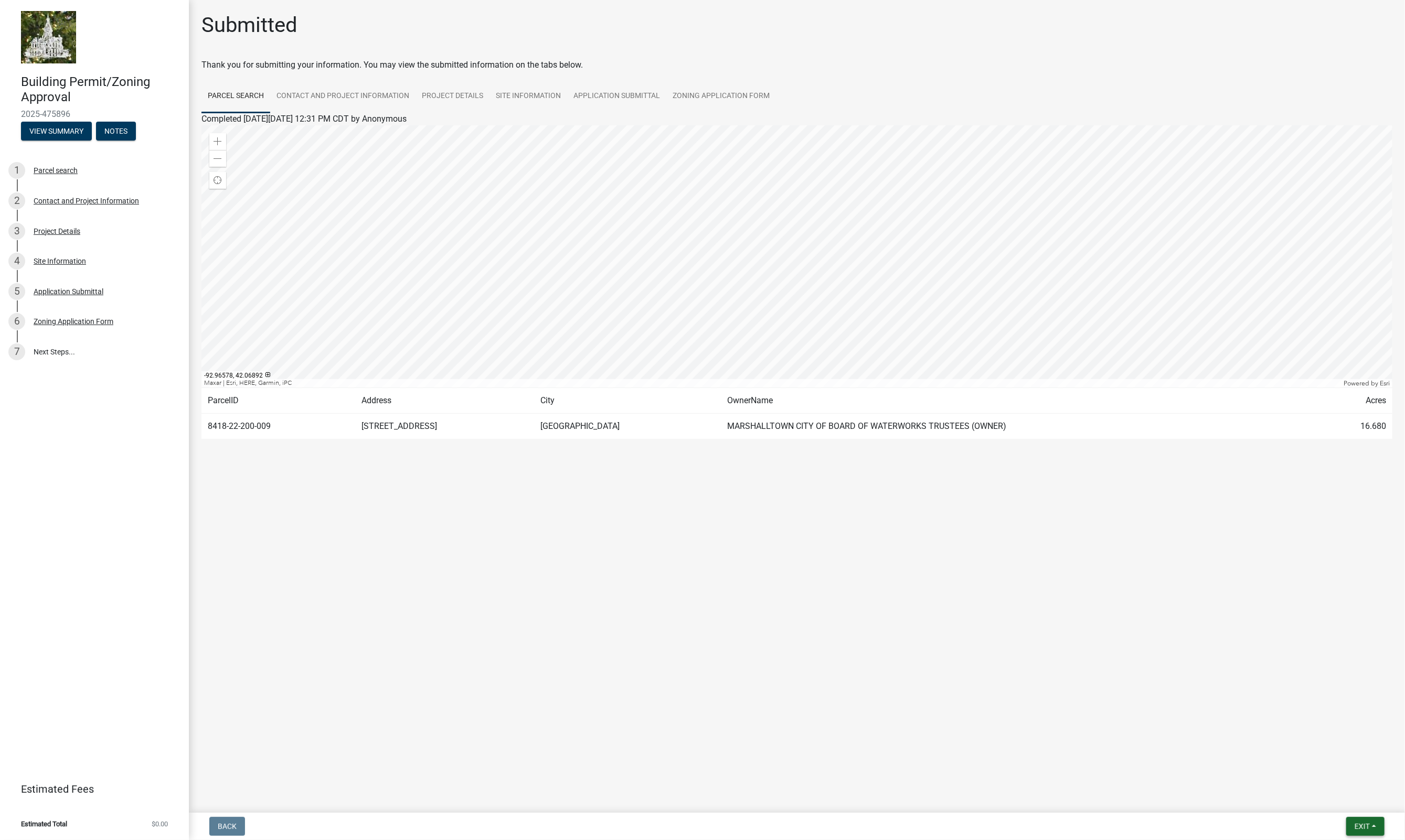
click at [1361, 823] on span "Exit" at bounding box center [1361, 827] width 15 height 9
click at [1345, 803] on button "Save & Exit" at bounding box center [1343, 799] width 84 height 25
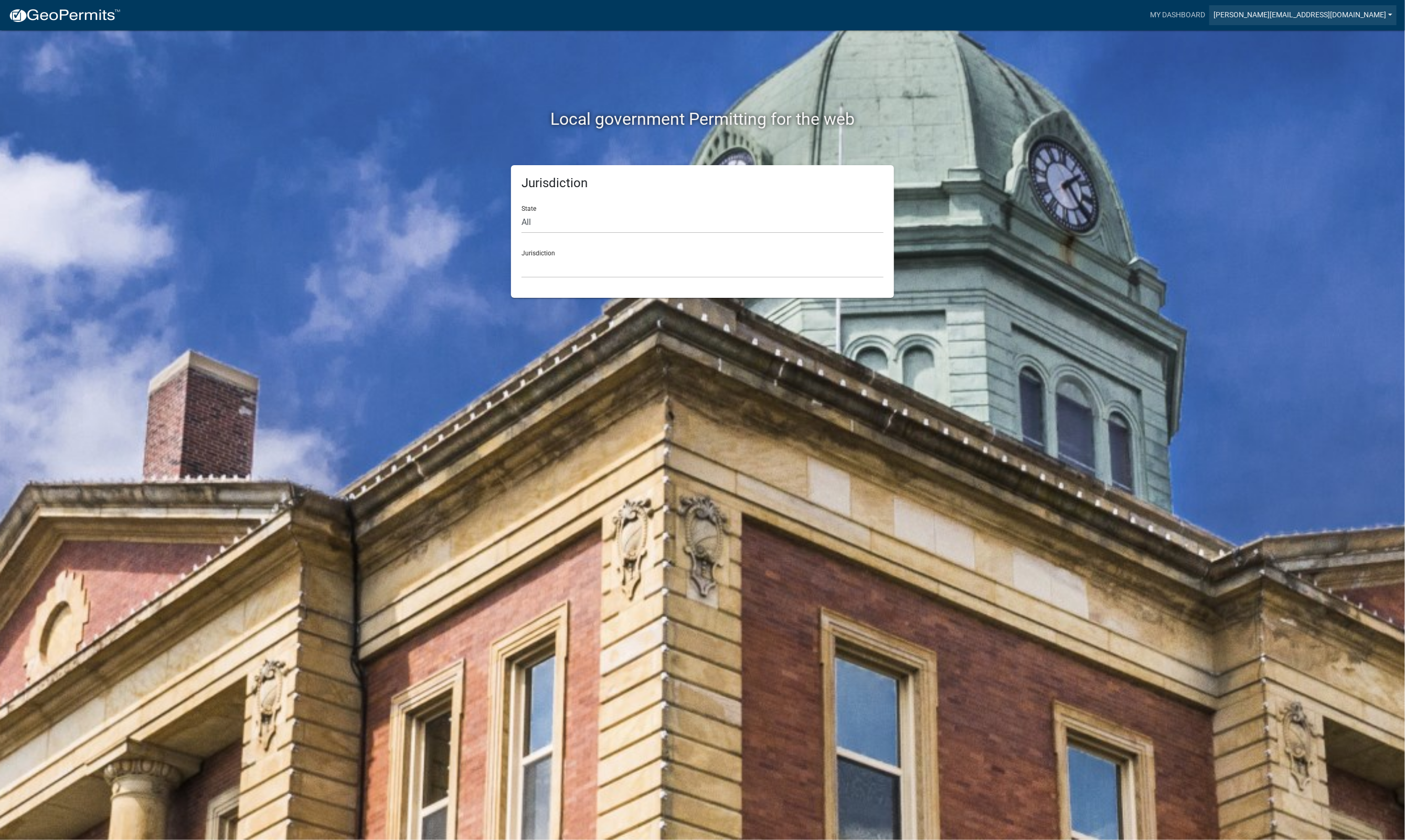
click at [1342, 17] on link "john@shankconstructors.com" at bounding box center [1302, 15] width 187 height 20
click at [1209, 11] on link "My Dashboard" at bounding box center [1177, 15] width 64 height 20
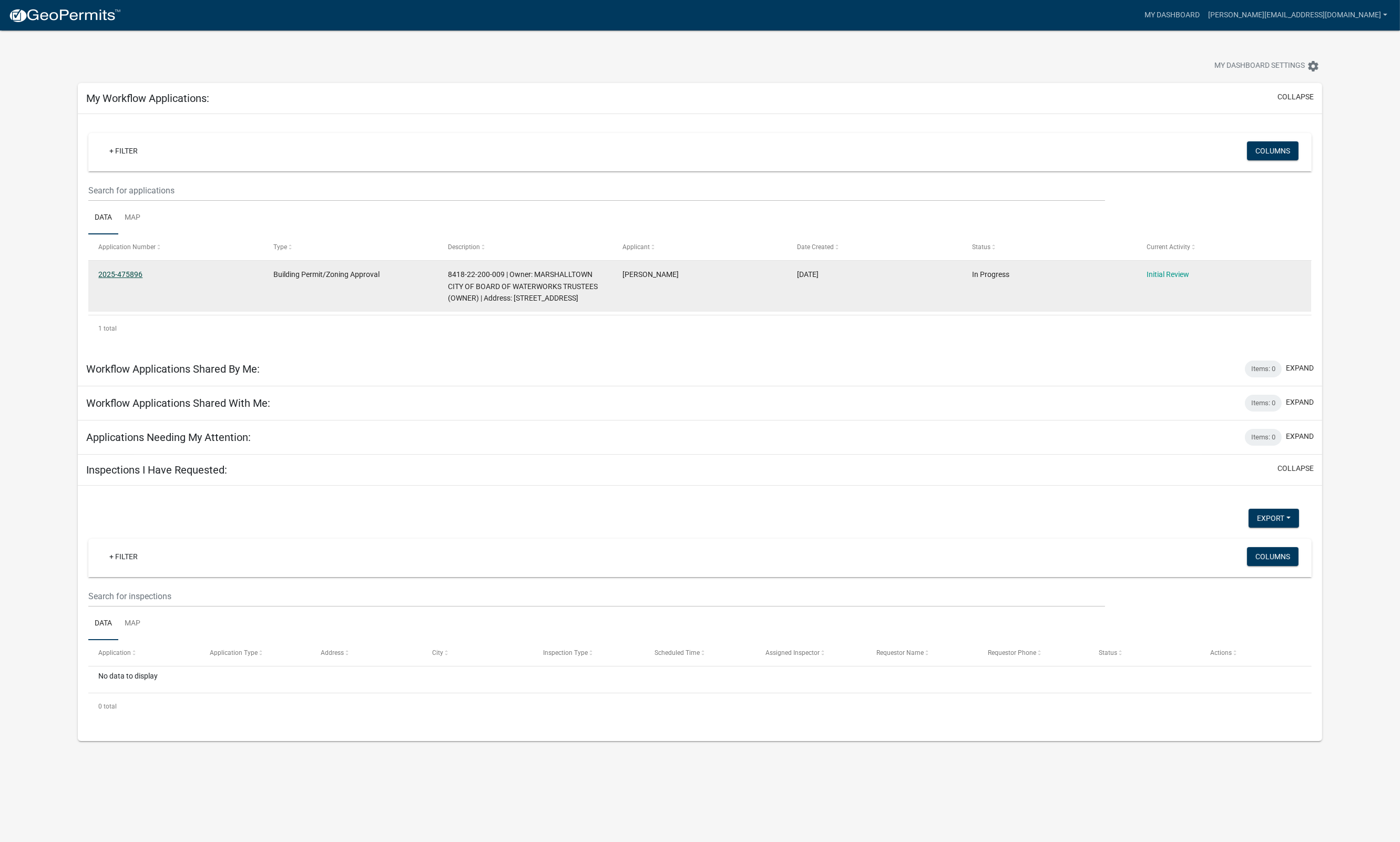
click at [120, 274] on gu-sc-dial "2025-475896" at bounding box center [121, 274] width 45 height 9
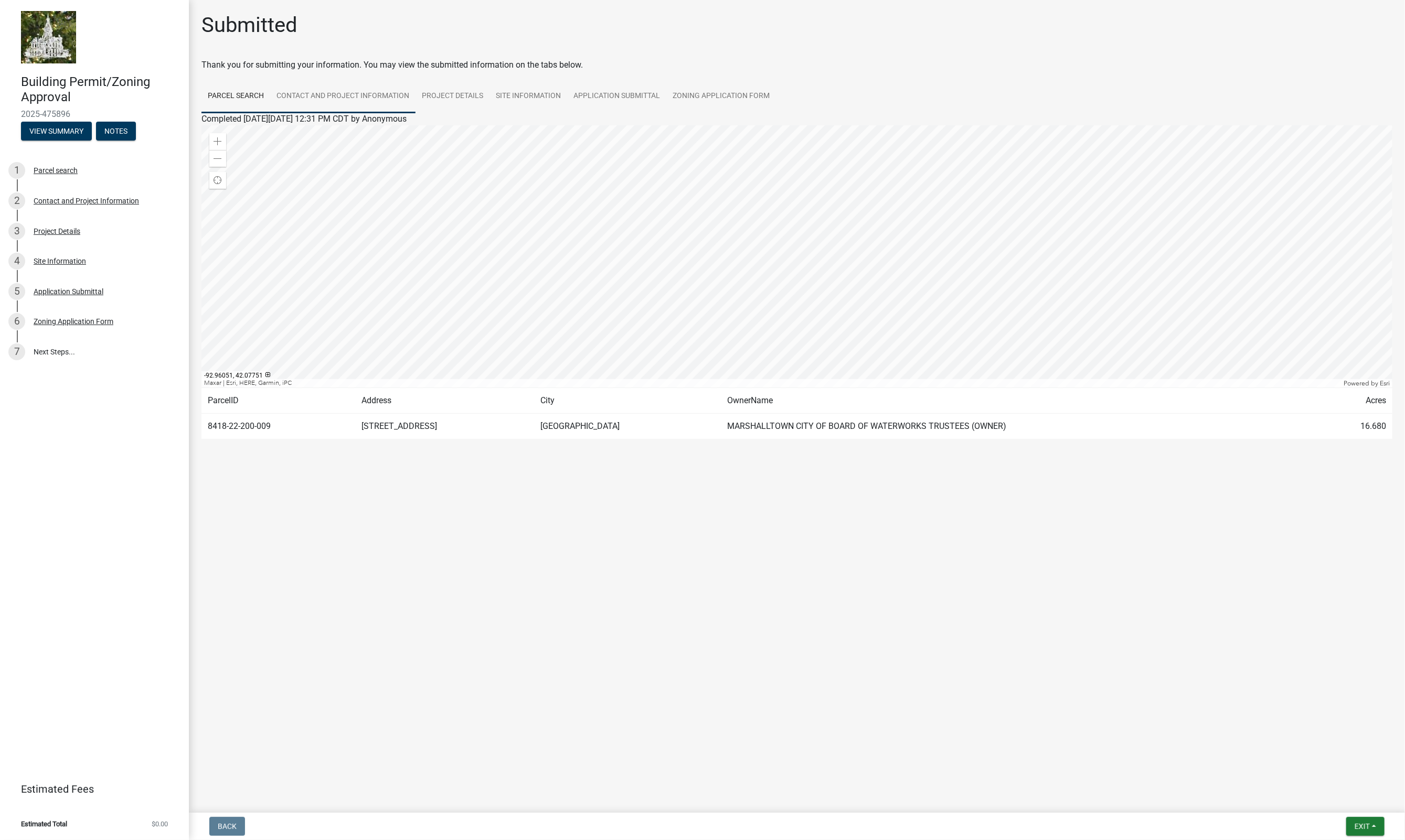
click at [358, 94] on link "Contact and Project Information" at bounding box center [343, 96] width 146 height 34
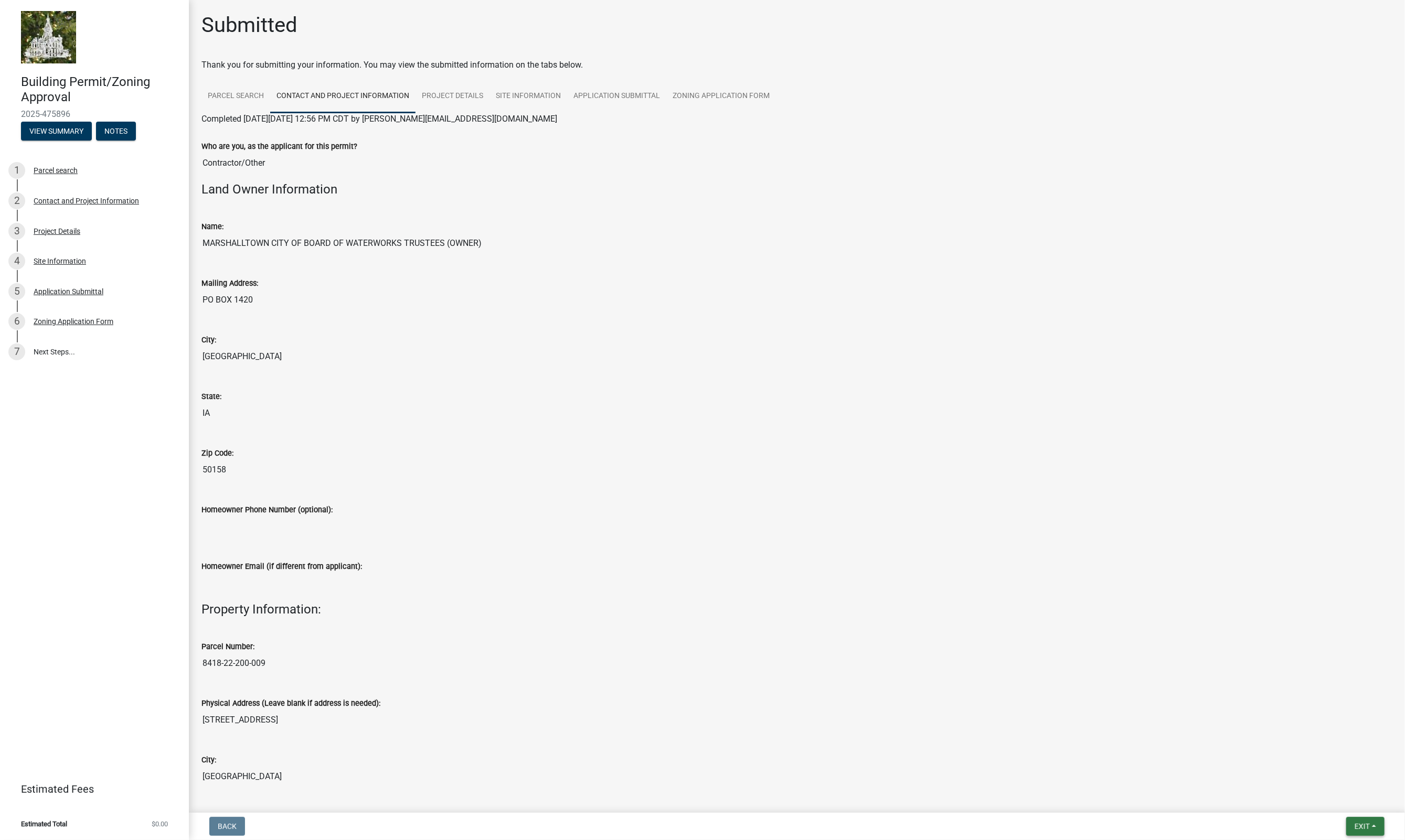
click at [1368, 830] on span "Exit" at bounding box center [1361, 827] width 15 height 9
click at [1343, 804] on button "Save & Exit" at bounding box center [1343, 799] width 84 height 25
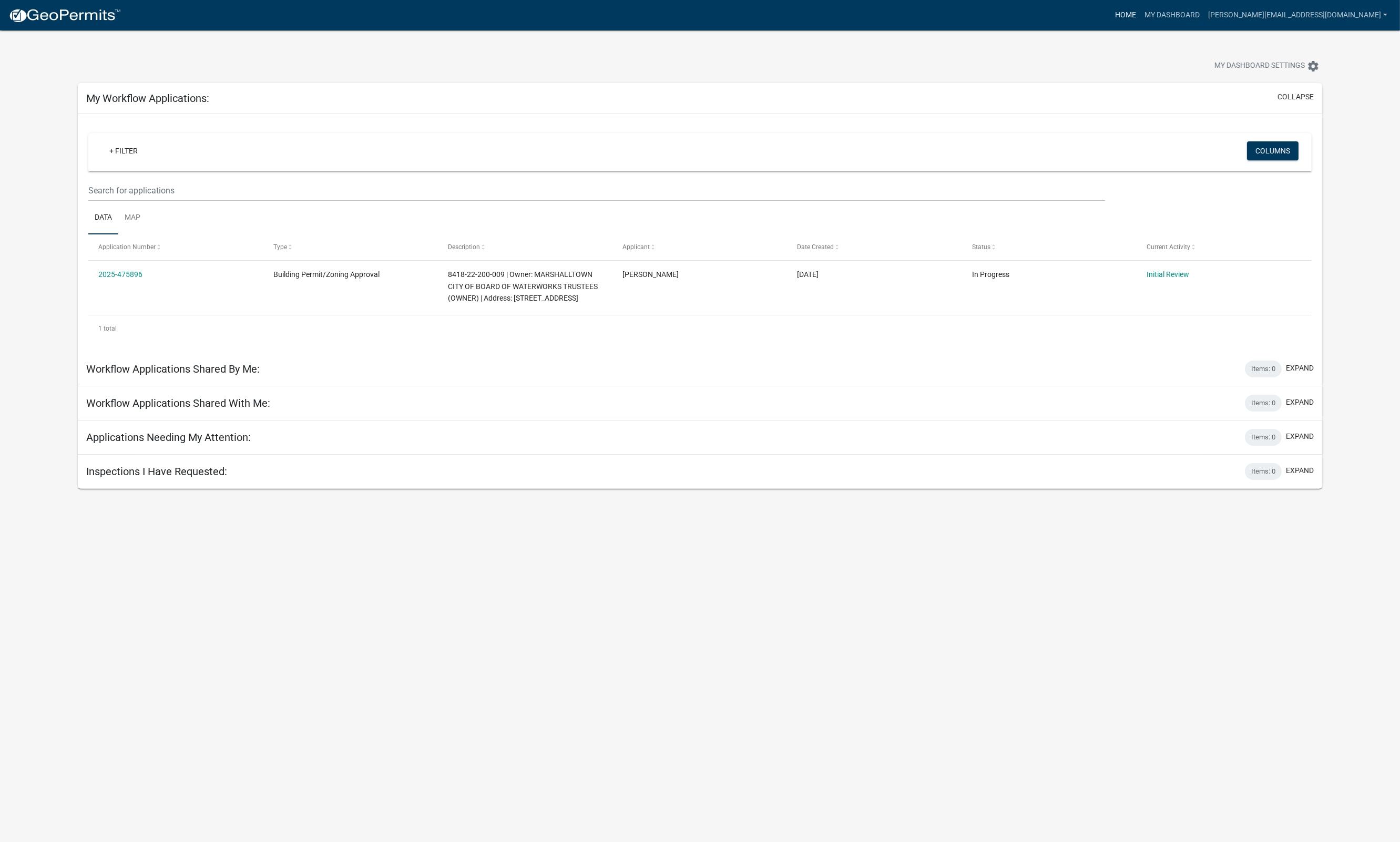
click at [1140, 17] on link "Home" at bounding box center [1126, 15] width 30 height 20
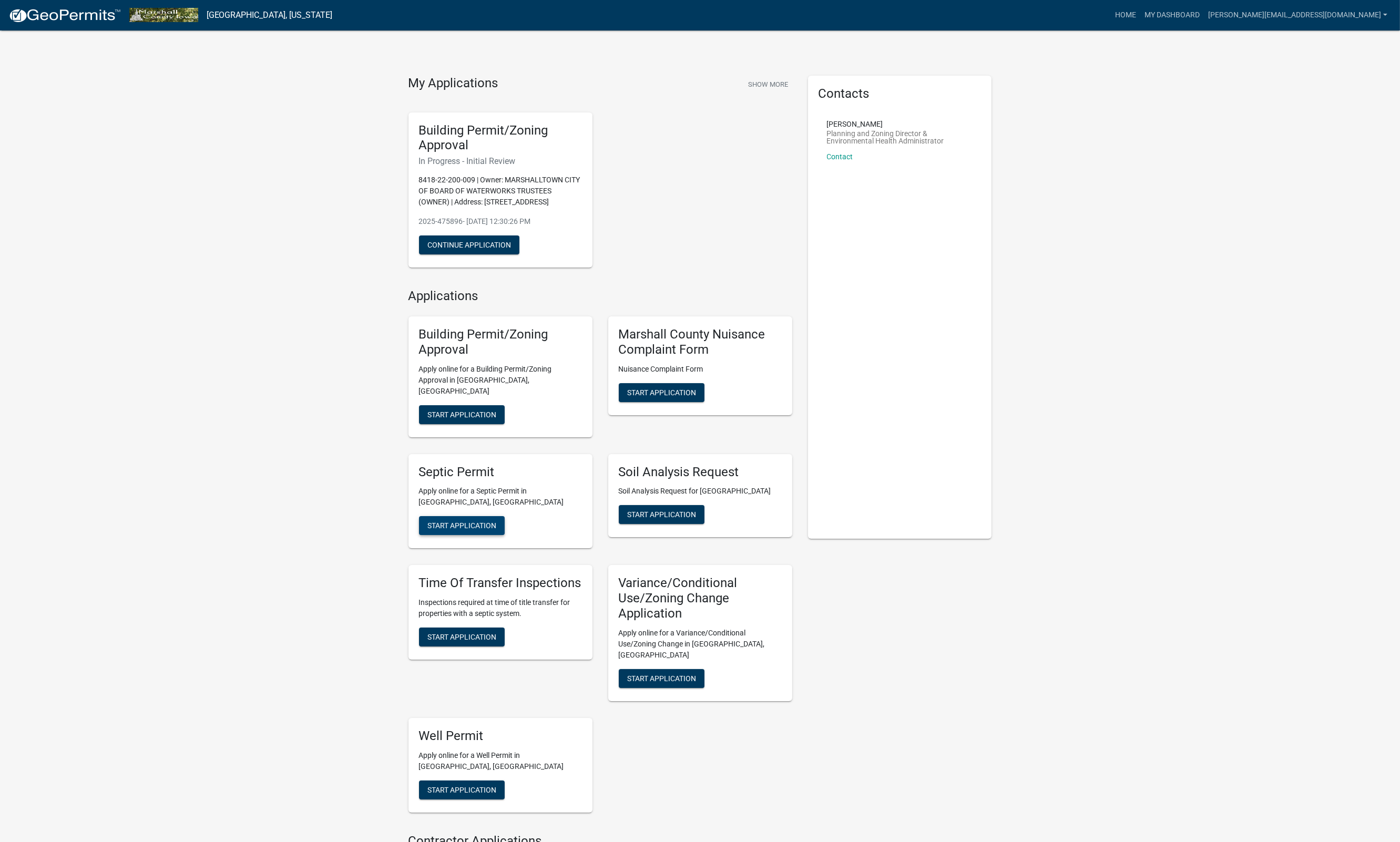
click at [481, 521] on span "Start Application" at bounding box center [461, 526] width 69 height 9
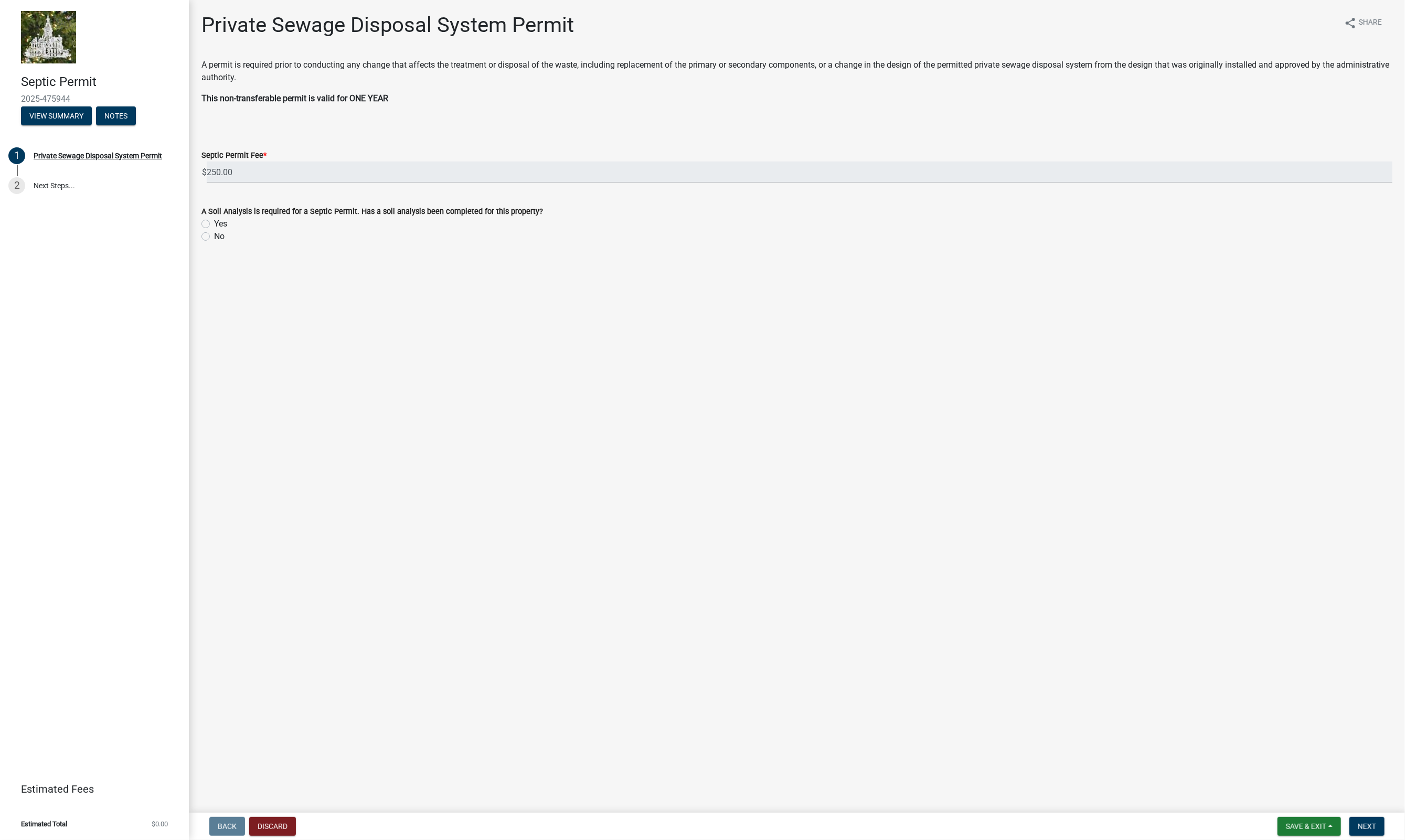
click at [214, 236] on label "No" at bounding box center [220, 236] width 10 height 12
click at [214, 236] on input "No" at bounding box center [218, 234] width 7 height 7
radio input "true"
click at [1368, 826] on span "Next" at bounding box center [1367, 827] width 18 height 9
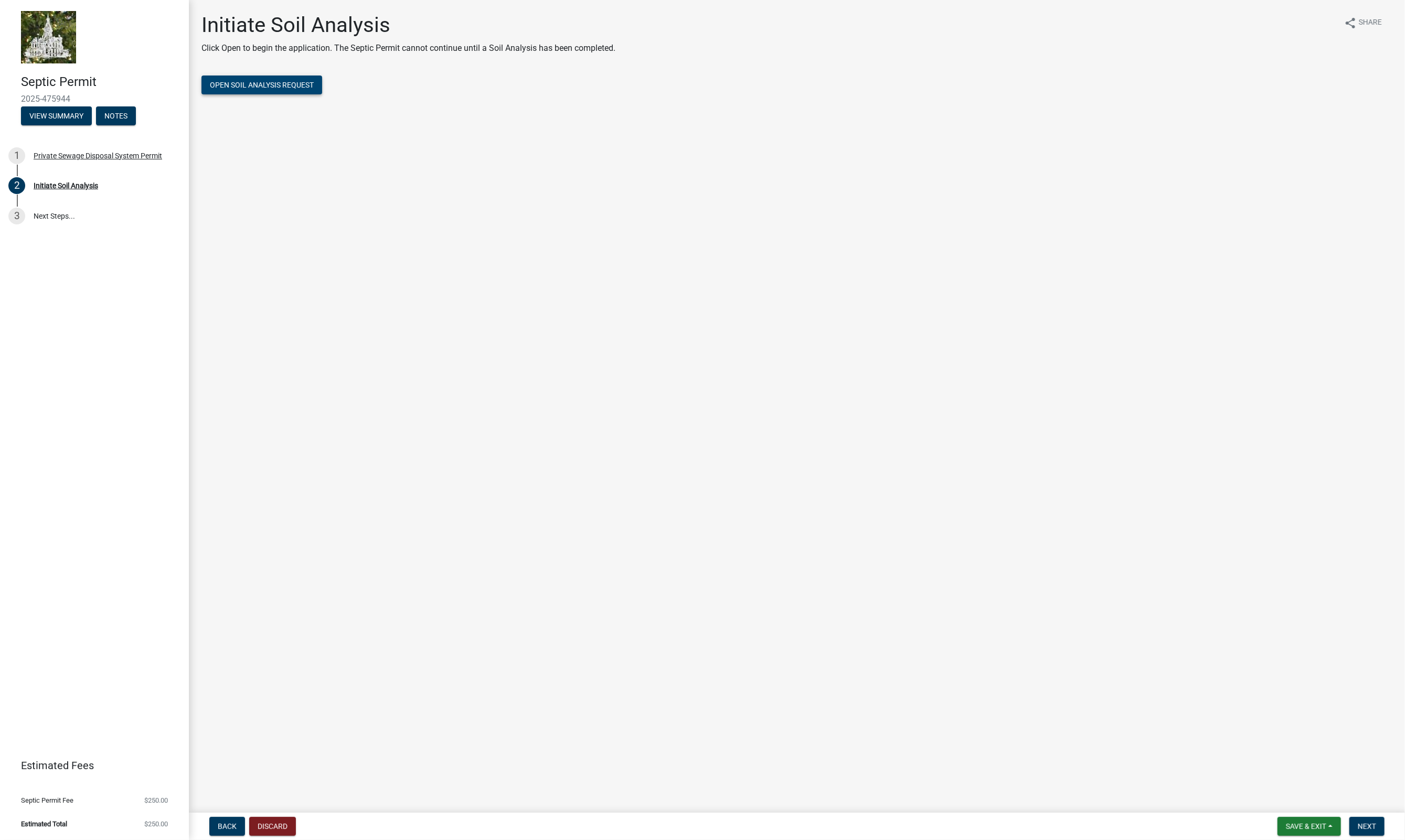
click at [247, 84] on span "Open Soil Analysis Request" at bounding box center [261, 85] width 104 height 9
click at [263, 89] on span "Open Soil Analysis Request" at bounding box center [261, 85] width 104 height 9
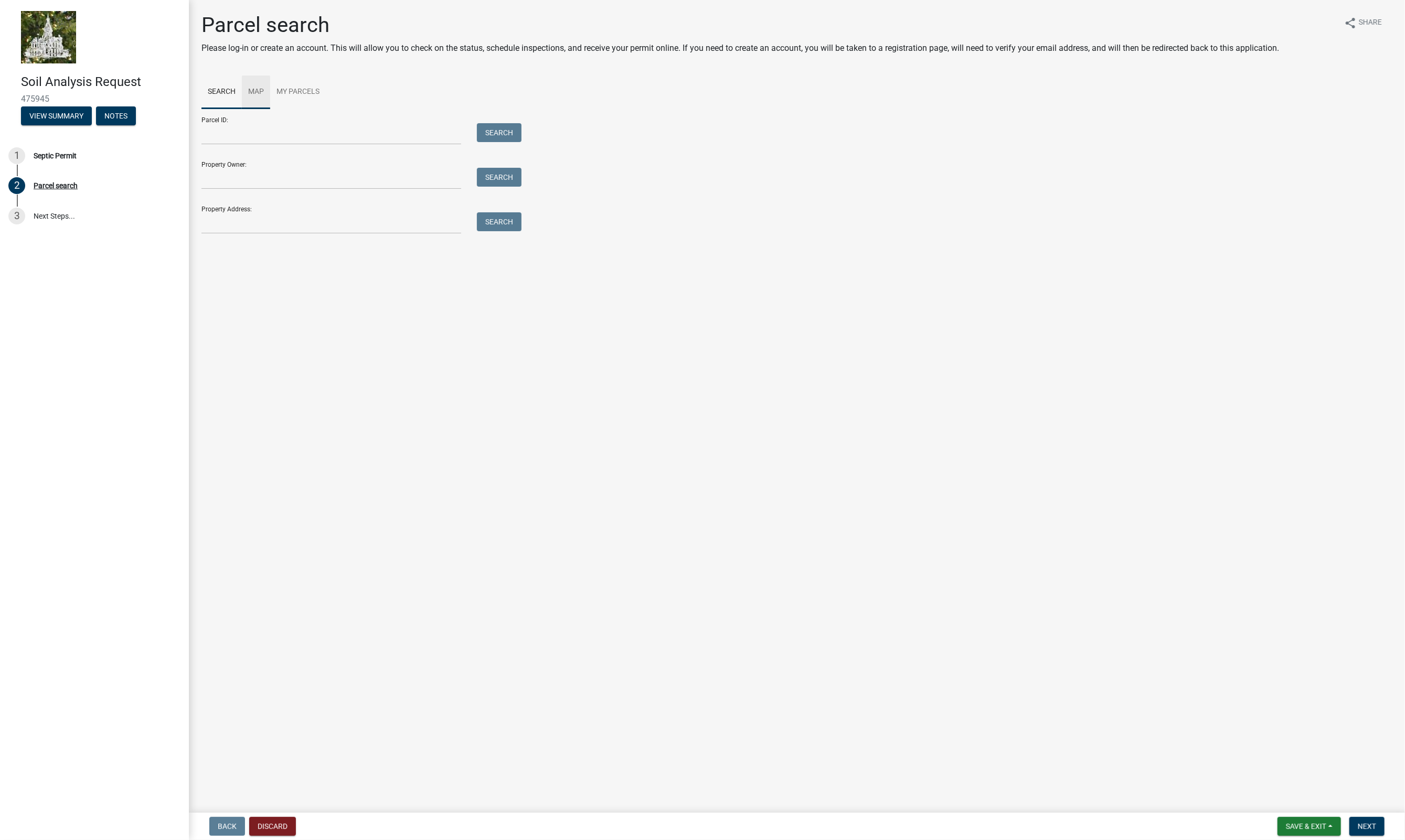
click at [258, 91] on link "Map" at bounding box center [255, 92] width 28 height 34
click at [220, 125] on span at bounding box center [218, 125] width 9 height 9
click at [217, 146] on span at bounding box center [218, 142] width 9 height 9
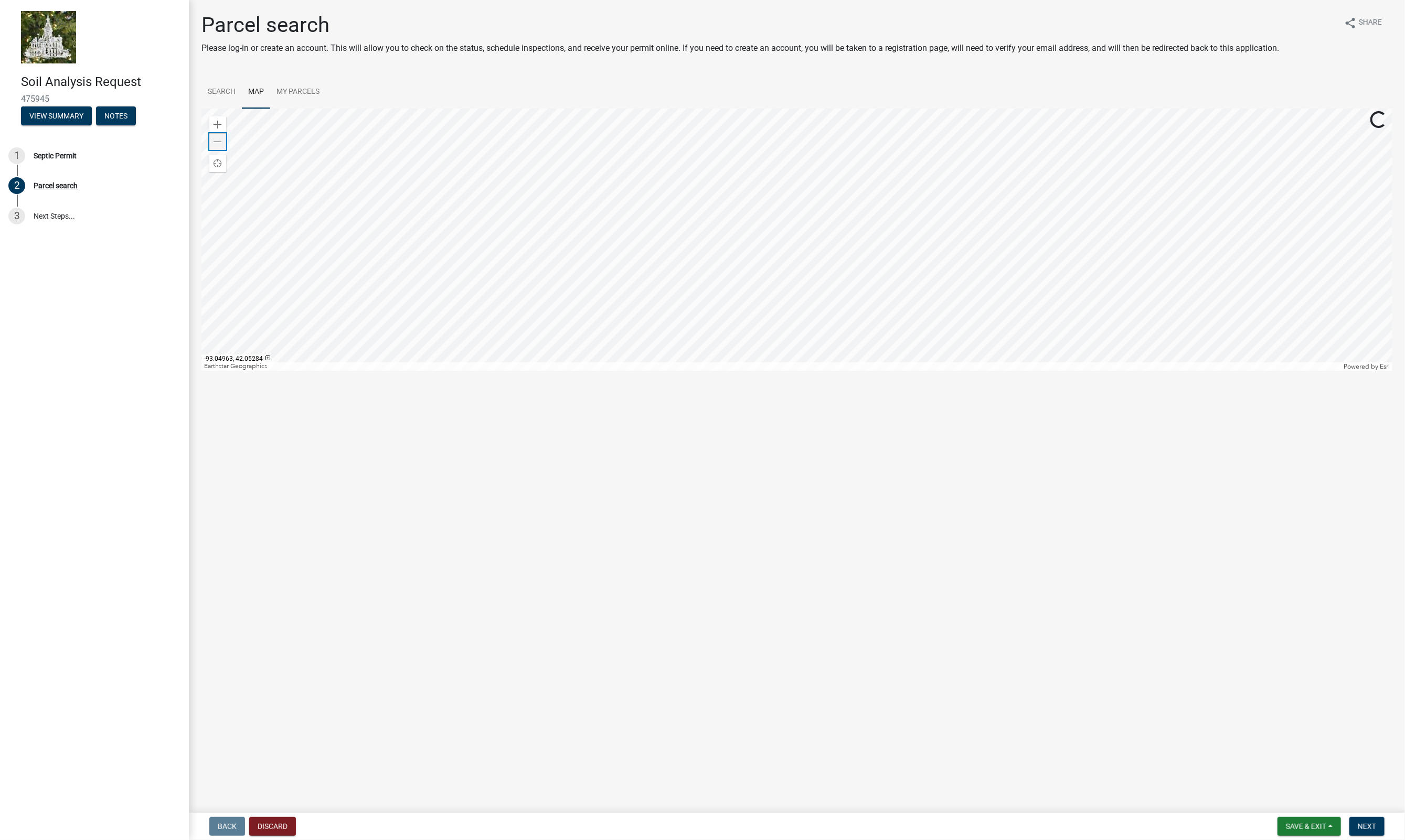
click at [217, 146] on span at bounding box center [218, 142] width 9 height 9
click at [221, 125] on span at bounding box center [218, 125] width 9 height 9
click at [768, 323] on div at bounding box center [797, 240] width 1191 height 262
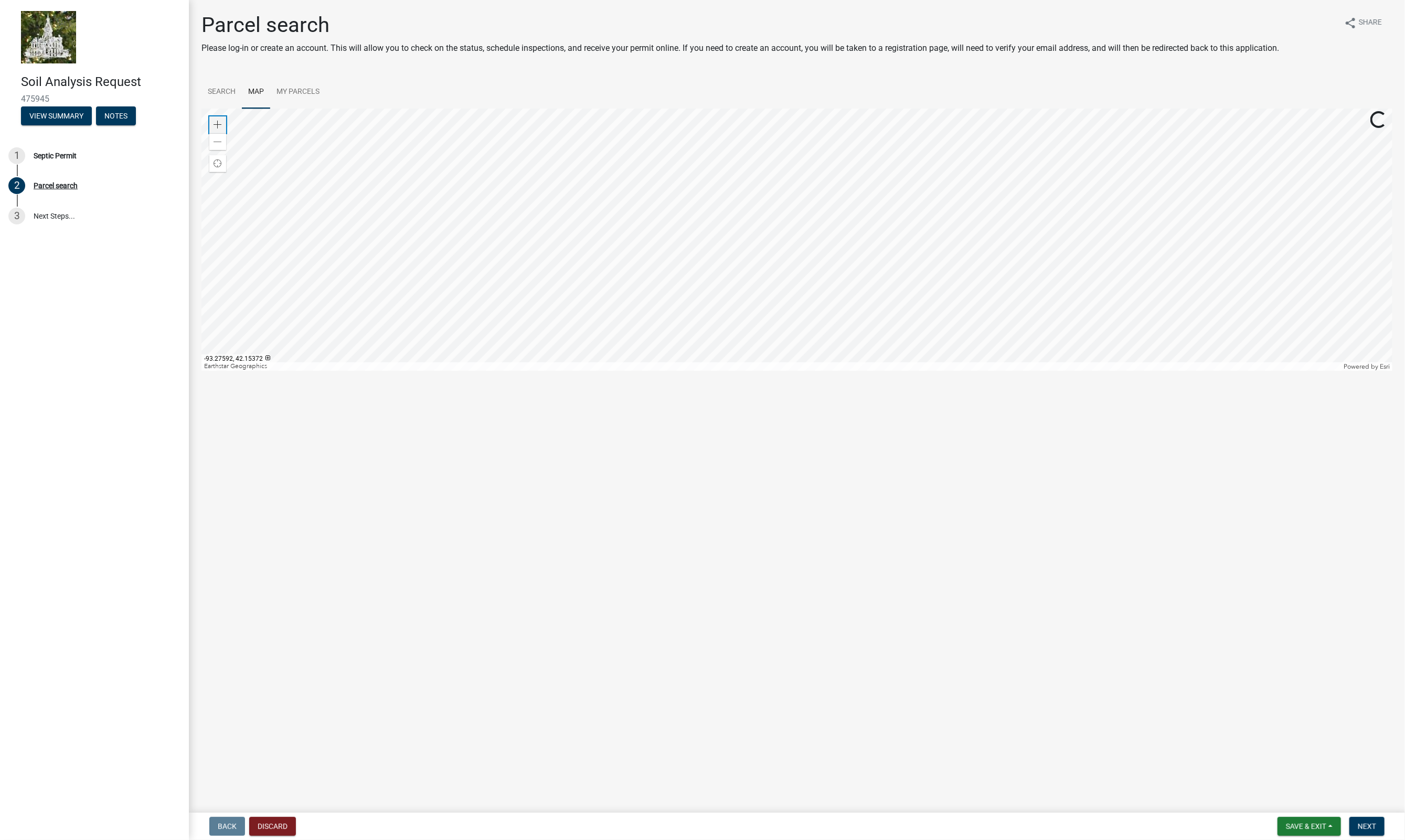
click at [217, 123] on span at bounding box center [218, 125] width 9 height 9
click at [818, 196] on div at bounding box center [797, 240] width 1191 height 262
click at [219, 123] on span at bounding box center [218, 125] width 9 height 9
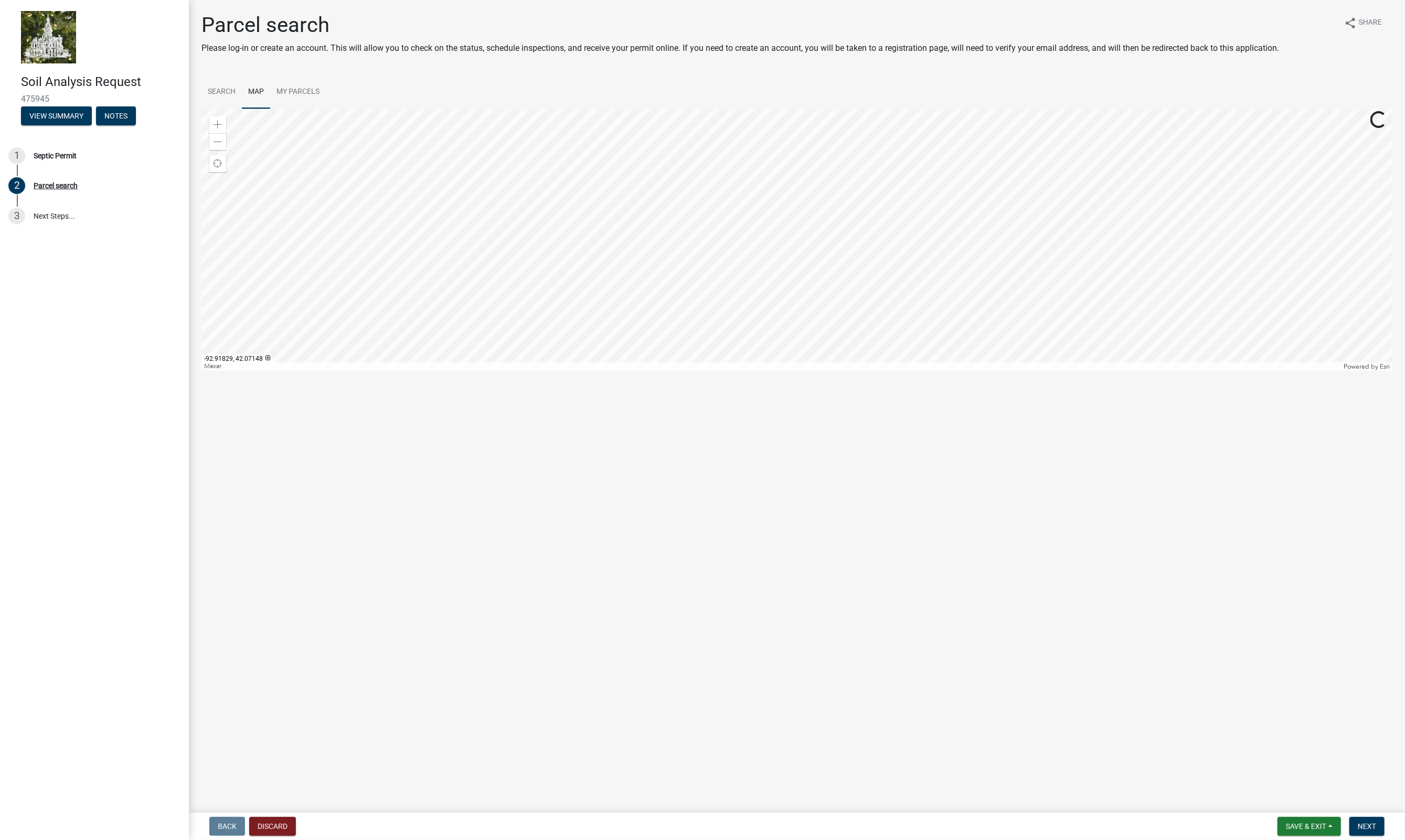
click at [850, 321] on div at bounding box center [797, 240] width 1191 height 262
click at [694, 239] on div at bounding box center [797, 240] width 1191 height 262
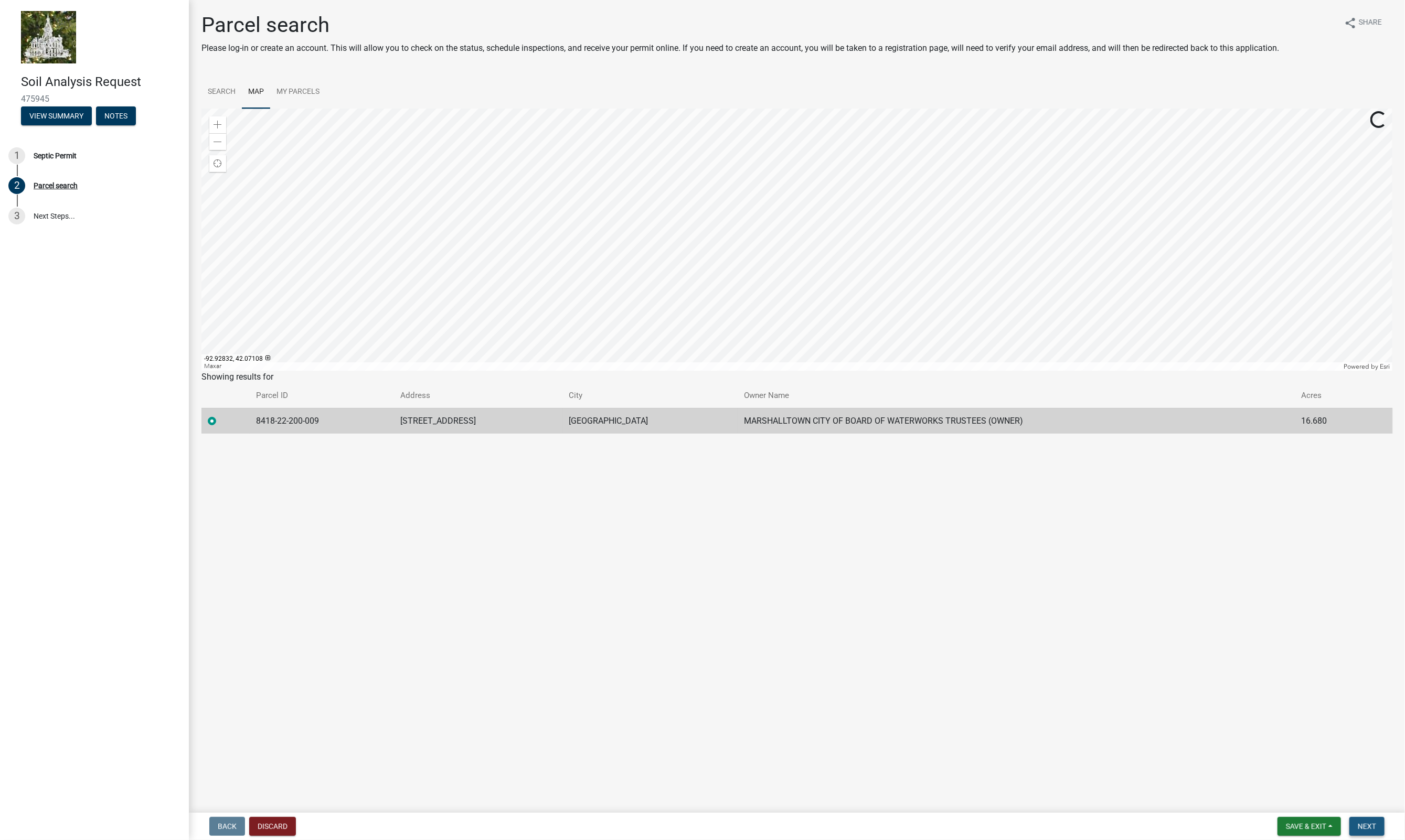
click at [1376, 828] on button "Next" at bounding box center [1367, 827] width 35 height 19
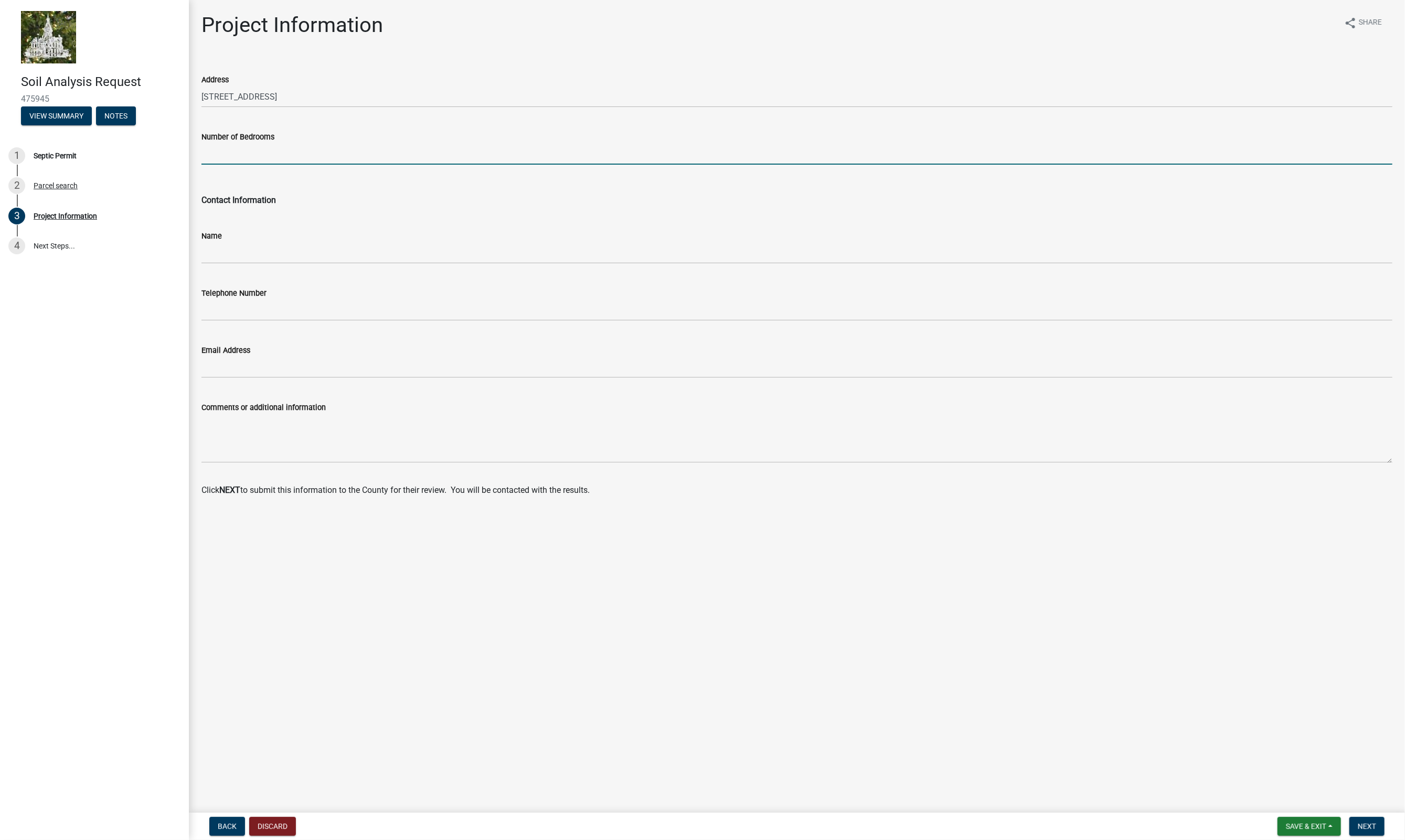
click at [255, 156] on input "Number of Bedrooms" at bounding box center [797, 153] width 1191 height 22
type input "0"
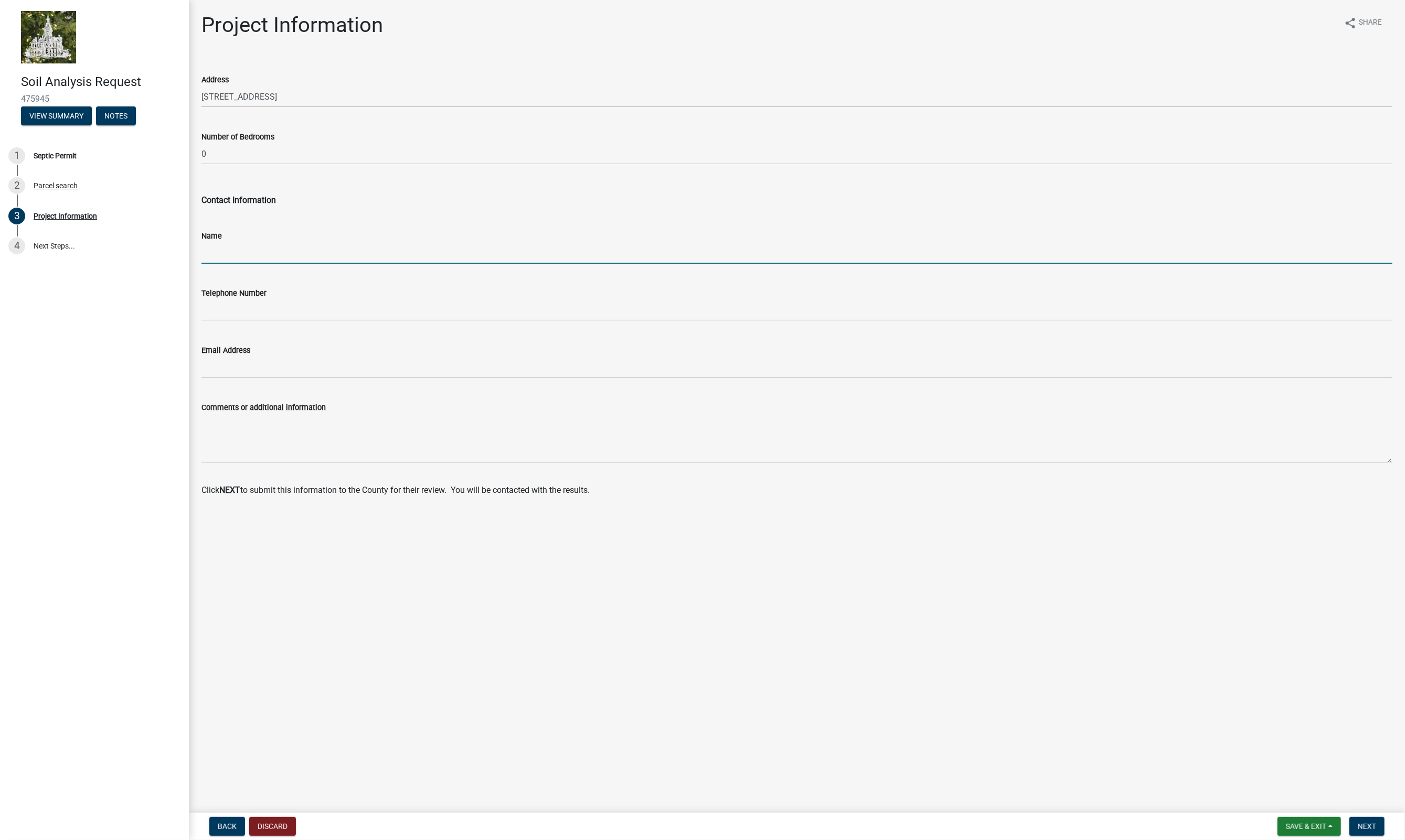
click at [228, 254] on input "Name" at bounding box center [797, 253] width 1191 height 22
click at [149, 321] on div "Soil Analysis Request 475945 View Summary Notes 1 Septic Permit 2 Parcel search…" at bounding box center [94, 420] width 189 height 840
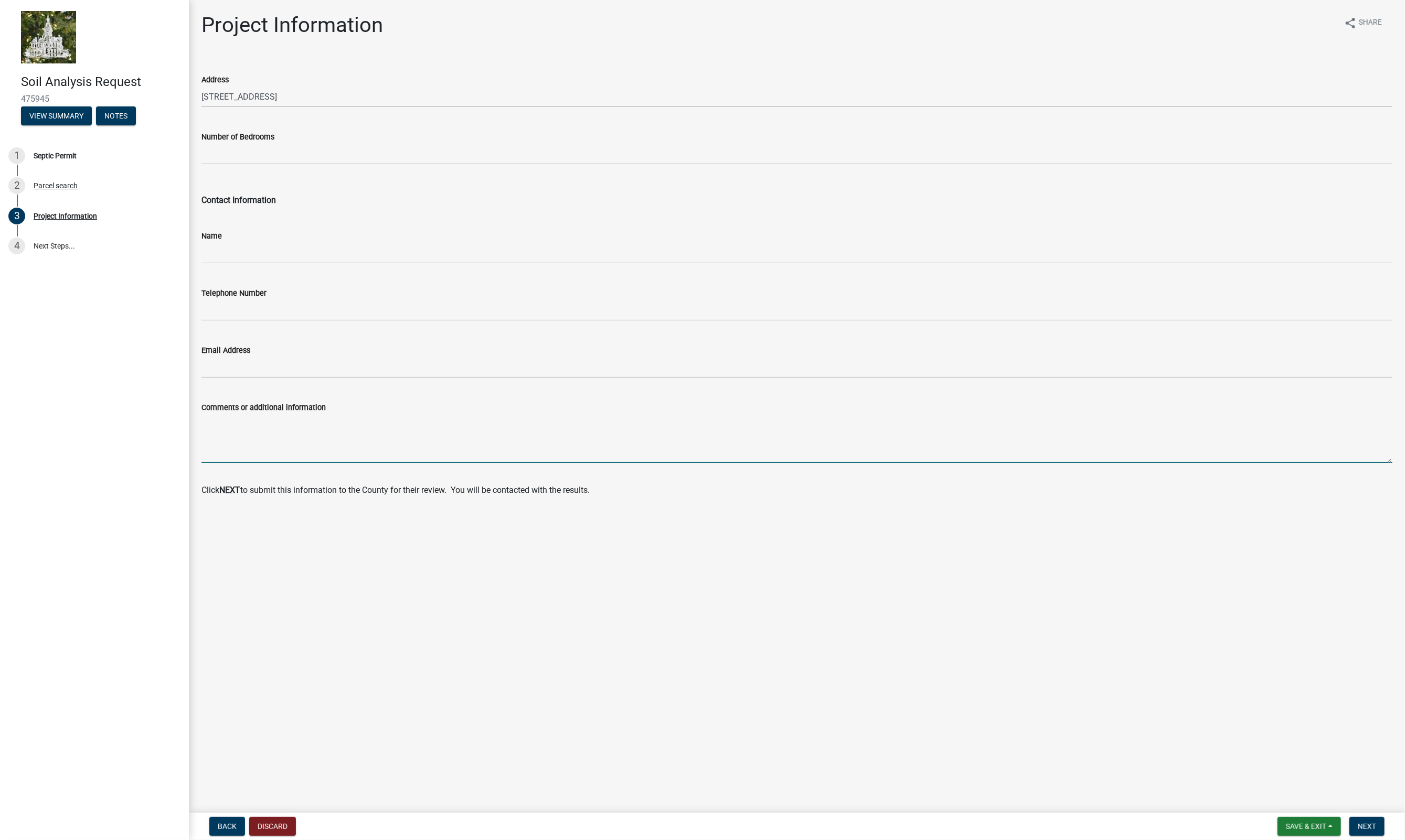
click at [246, 423] on textarea "Comments or additional information" at bounding box center [797, 438] width 1191 height 50
paste textarea "· THE SEPTIC SYSTEM IS A DELEGATED DESIGN WITH PERFORMANCE SPECIFICATIONS. THE …"
drag, startPoint x: 575, startPoint y: 427, endPoint x: 180, endPoint y: 414, distance: 395.2
click at [180, 414] on div "Soil Analysis Request 475945 View Summary Notes 1 Septic Permit 2 Parcel search…" at bounding box center [702, 420] width 1405 height 840
type textarea "· OWNER NAME: MARSHALLTOWN WATER WORKS · PROPERTY ADDRESS: TBD · LEGAL DESCRIPT…"
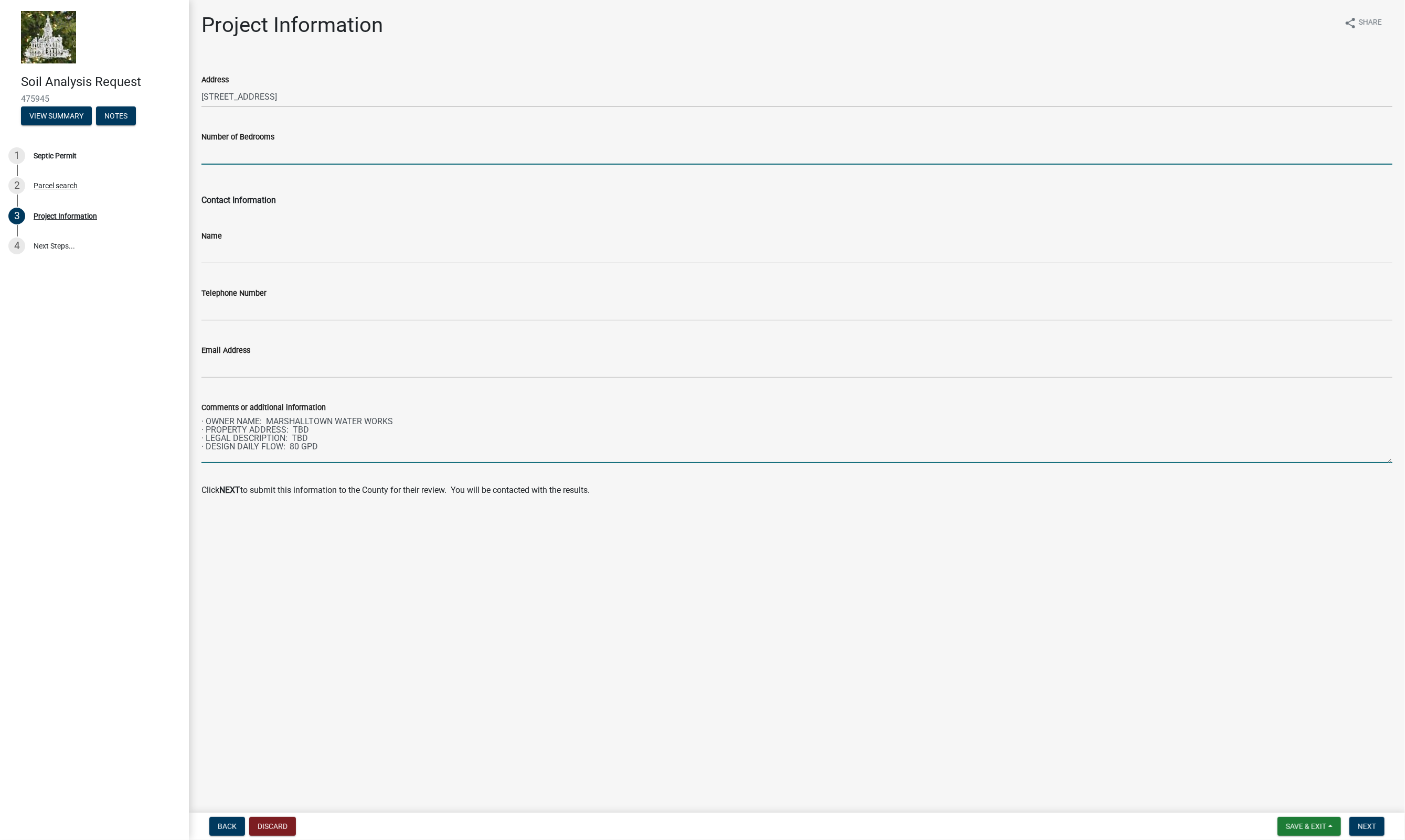
click at [244, 154] on input "Number of Bedrooms" at bounding box center [797, 153] width 1191 height 22
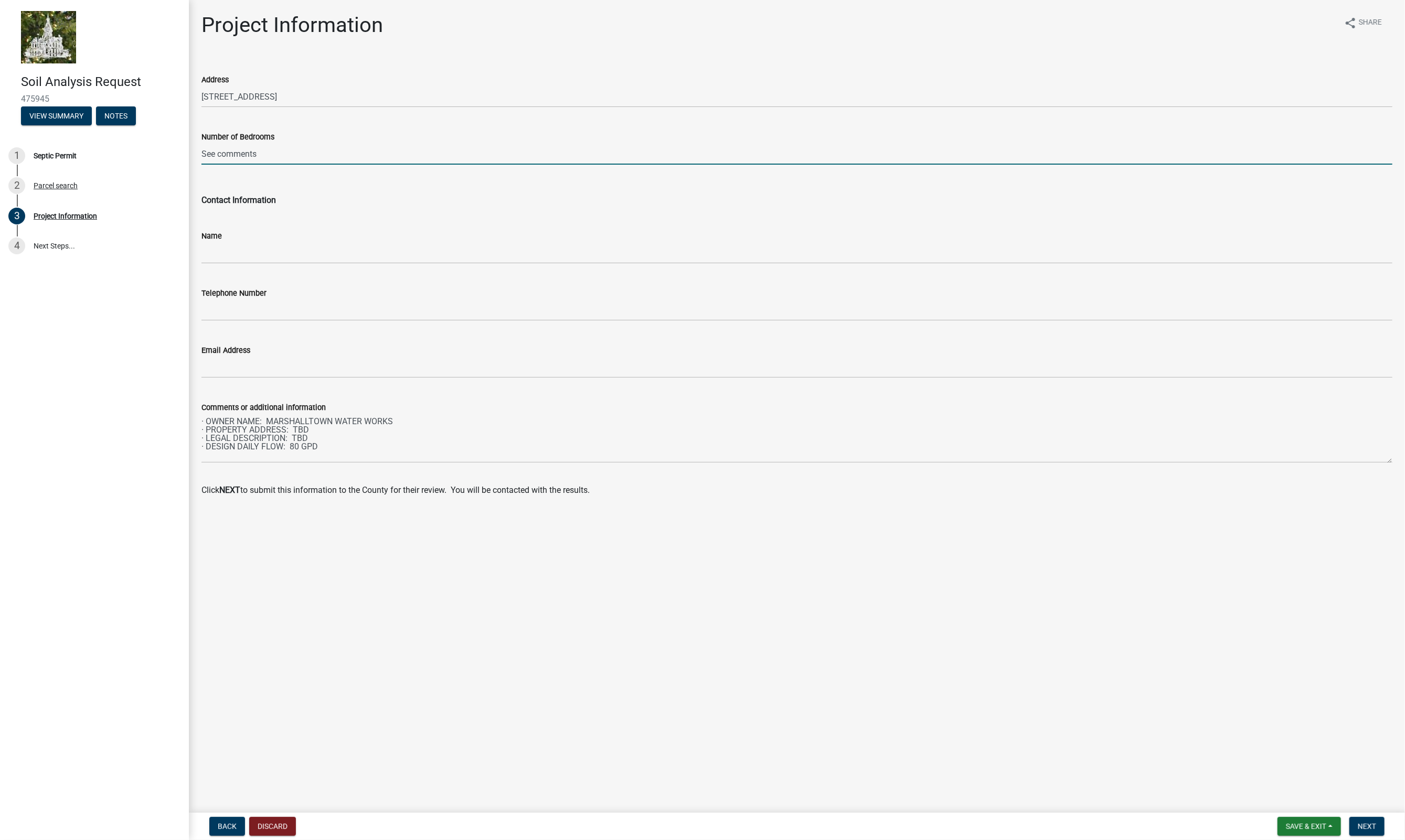
type input "See comments"
click at [229, 252] on input "Name" at bounding box center [797, 253] width 1191 height 22
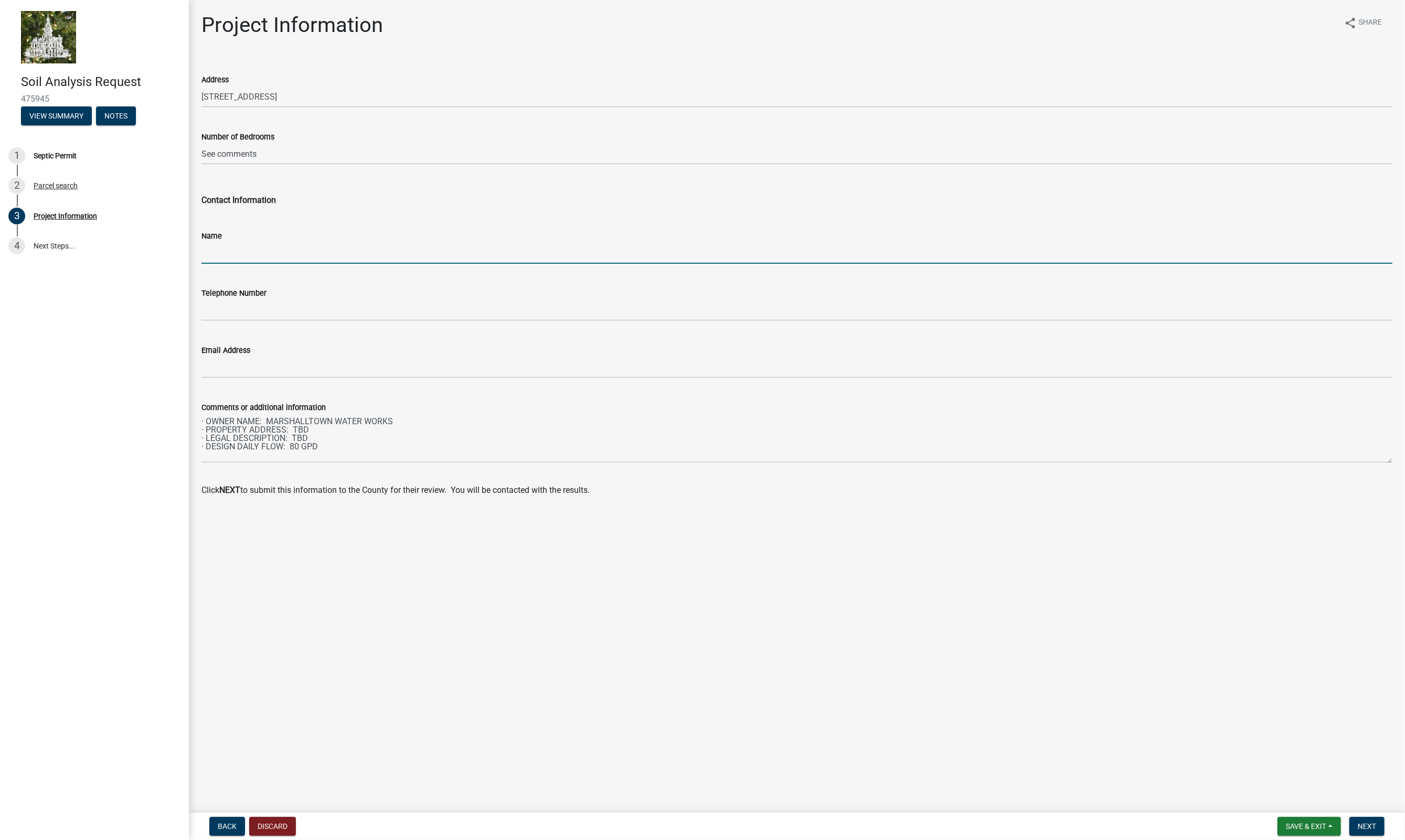
type input "[PERSON_NAME]"
type input "7634884004"
type input "[PERSON_NAME][EMAIL_ADDRESS][DOMAIN_NAME]"
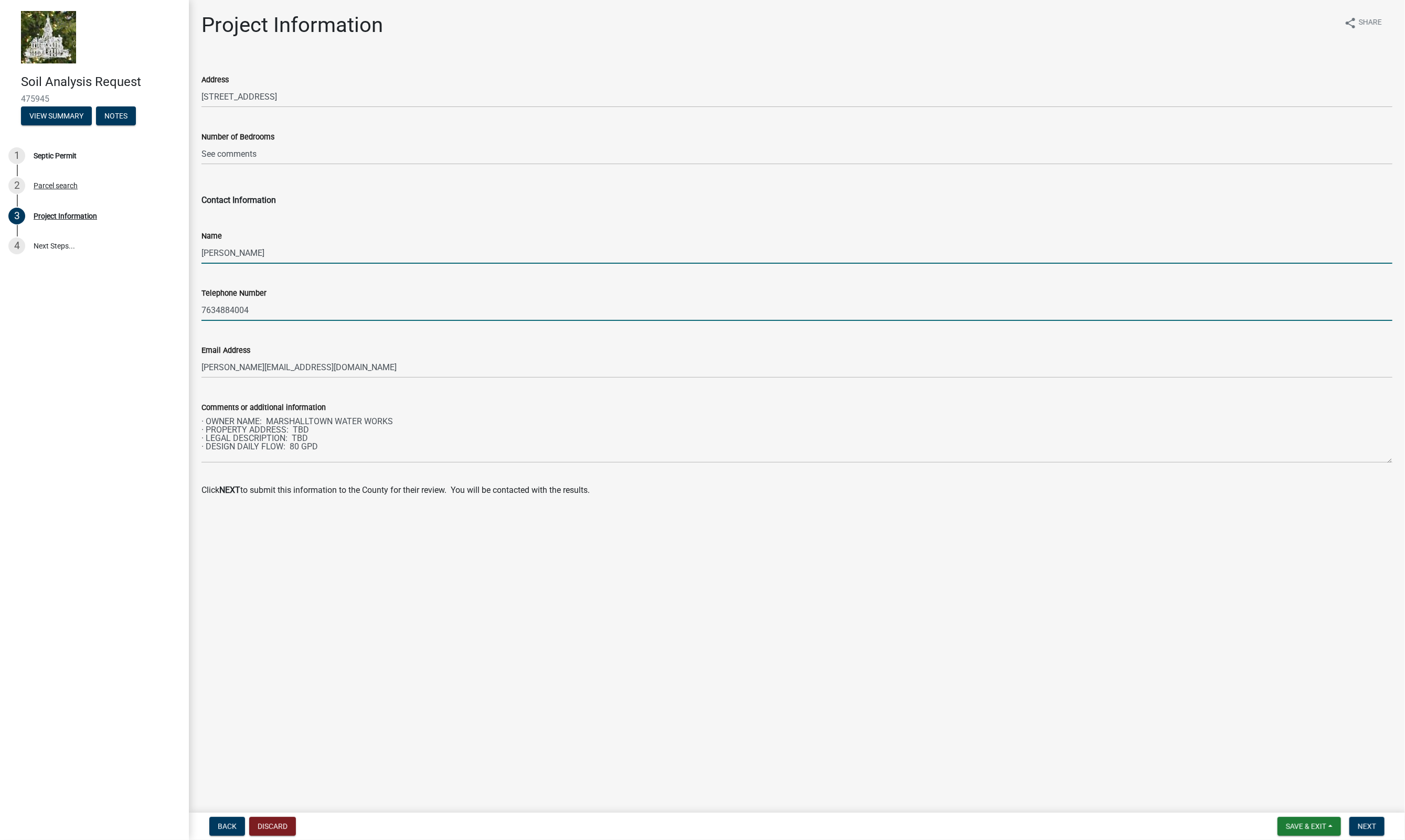
click at [256, 310] on input "7634884004" at bounding box center [797, 310] width 1191 height 22
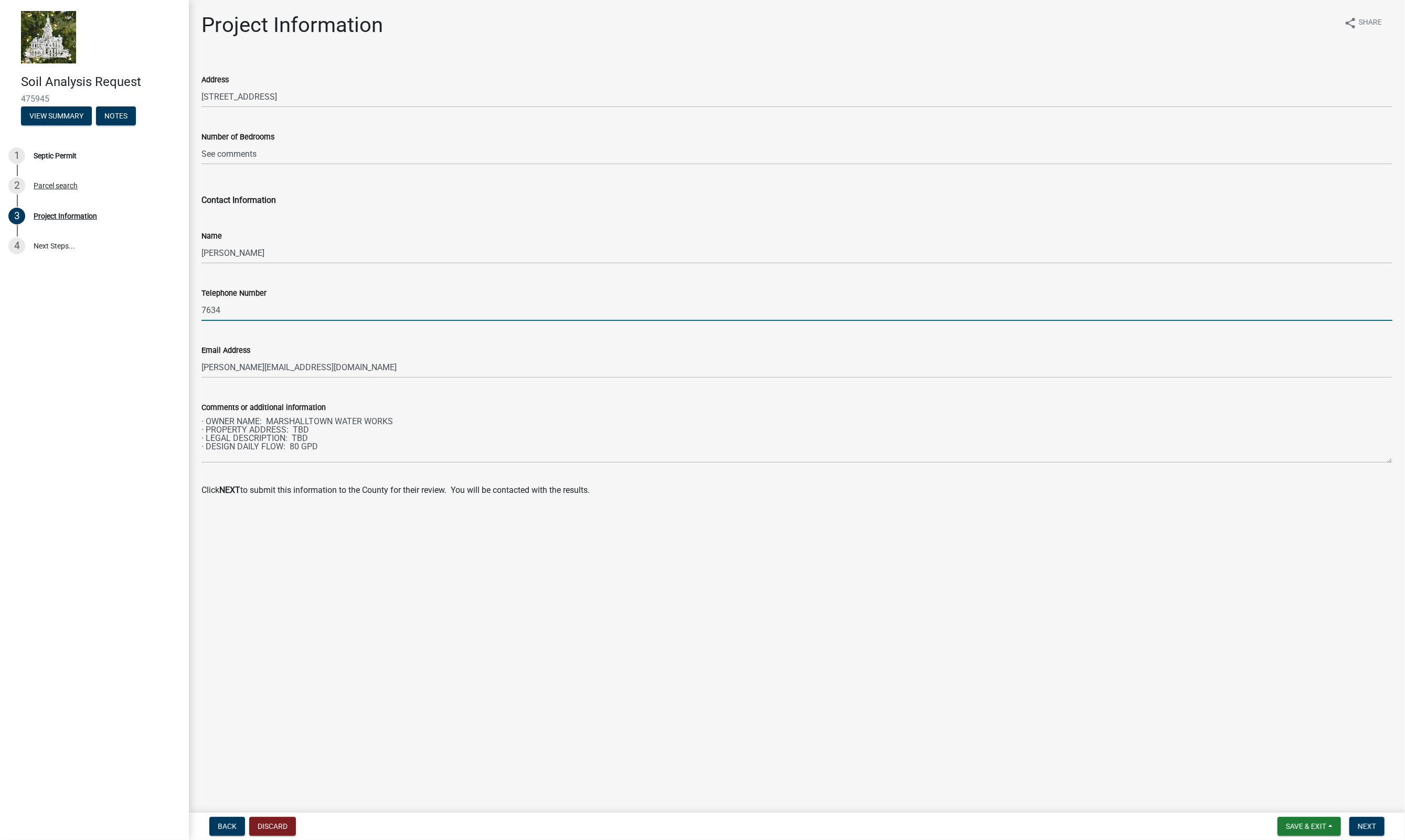
type input "7634248300"
click at [1369, 826] on span "Next" at bounding box center [1367, 827] width 18 height 9
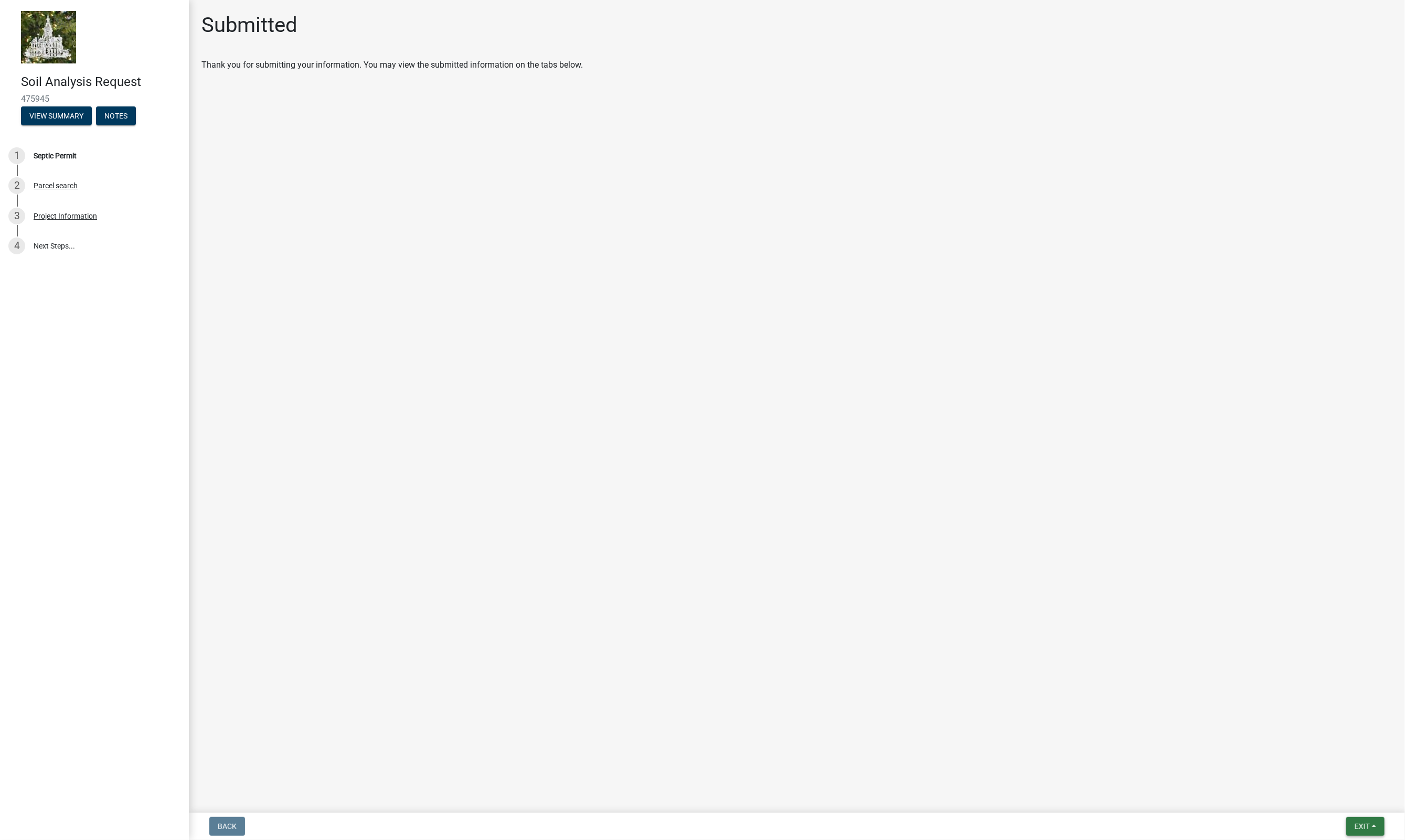
click at [1370, 827] on button "Exit" at bounding box center [1365, 827] width 38 height 19
